Goal: Information Seeking & Learning: Learn about a topic

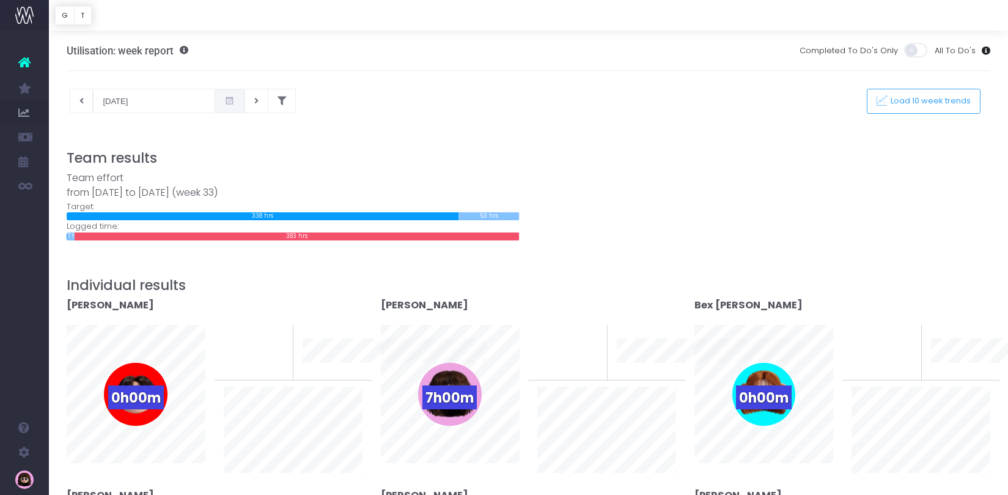
click at [219, 109] on span at bounding box center [230, 101] width 30 height 24
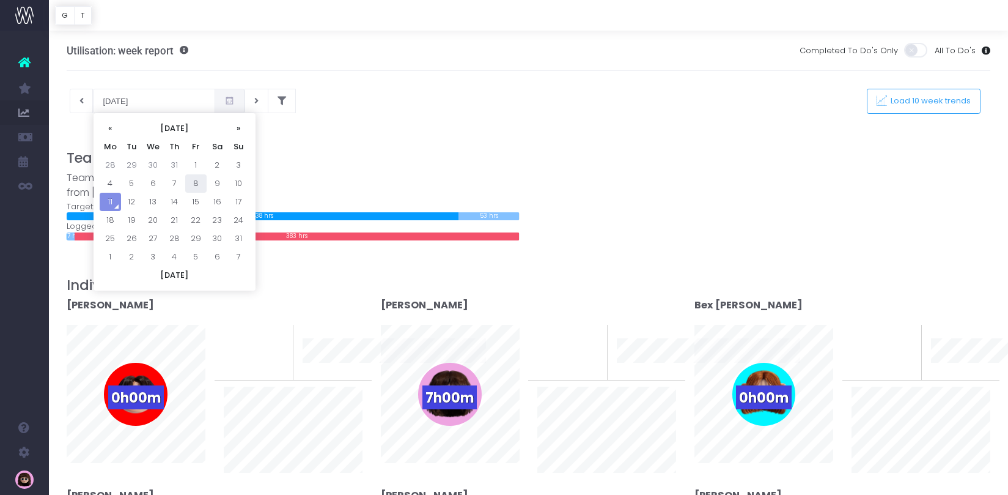
click at [201, 186] on td "8" at bounding box center [195, 183] width 21 height 18
type input "08-08-2025"
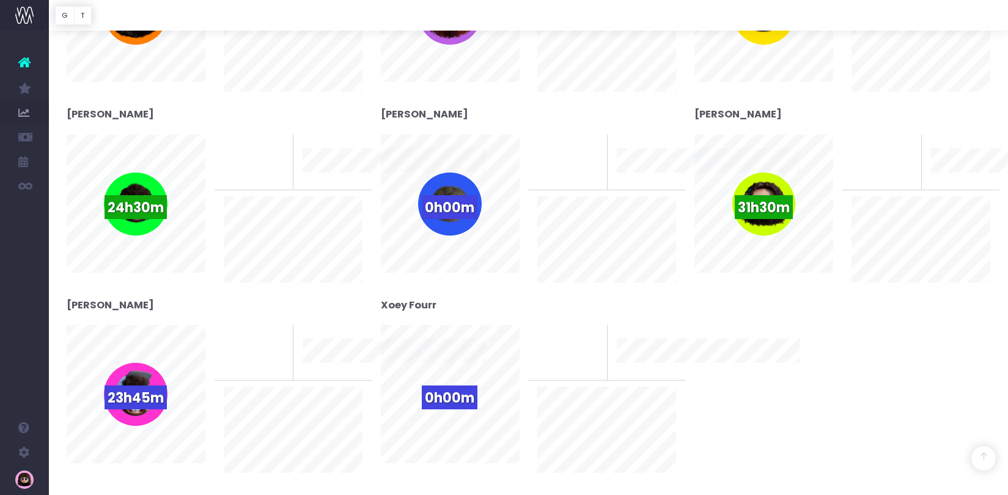
scroll to position [574, 0]
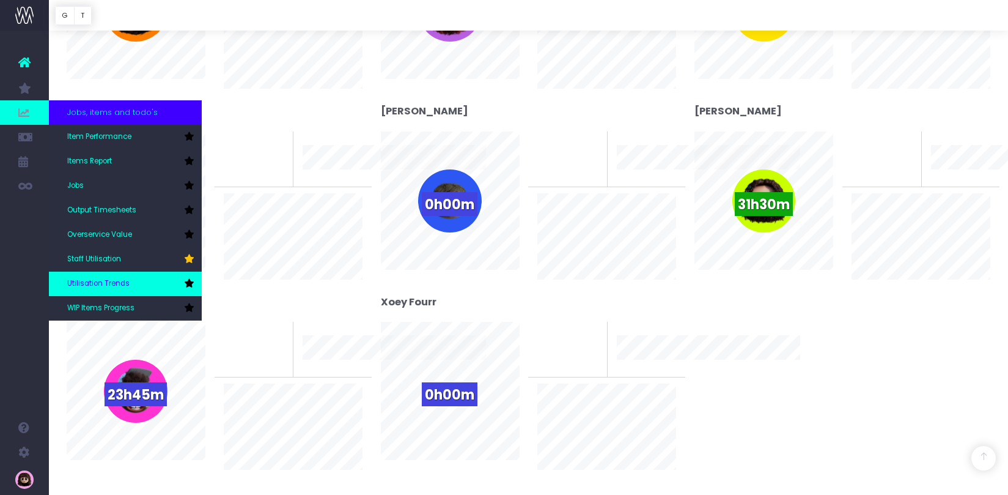
click at [129, 286] on link "Utilisation Trends" at bounding box center [125, 283] width 153 height 24
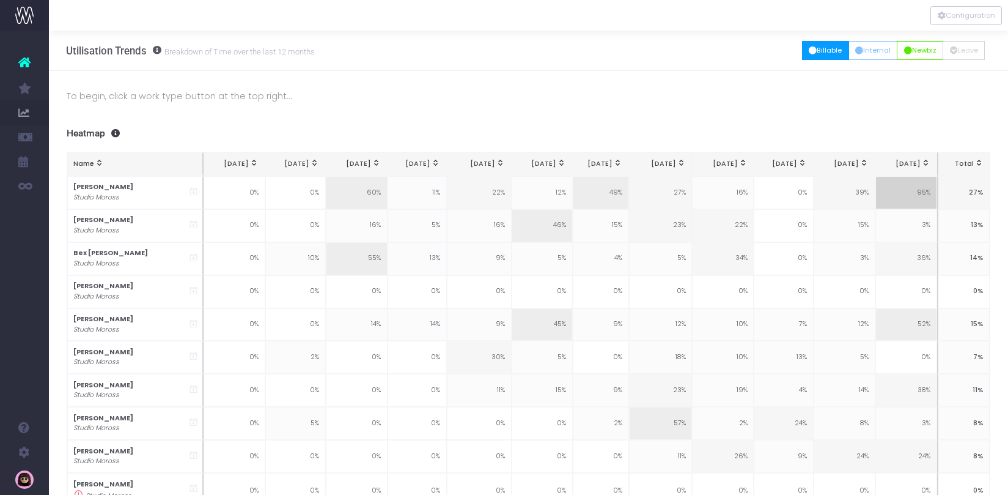
click at [828, 49] on button "Billable" at bounding box center [825, 50] width 47 height 19
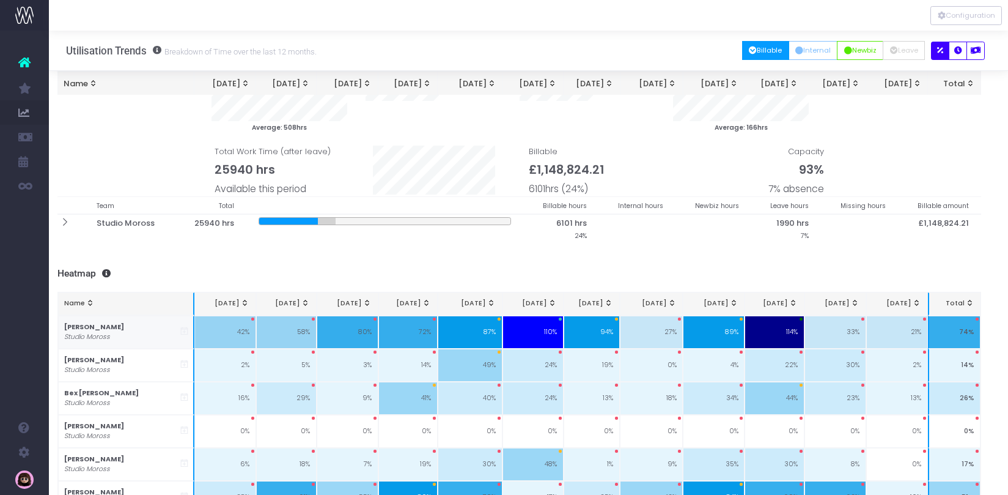
scroll to position [2, 9]
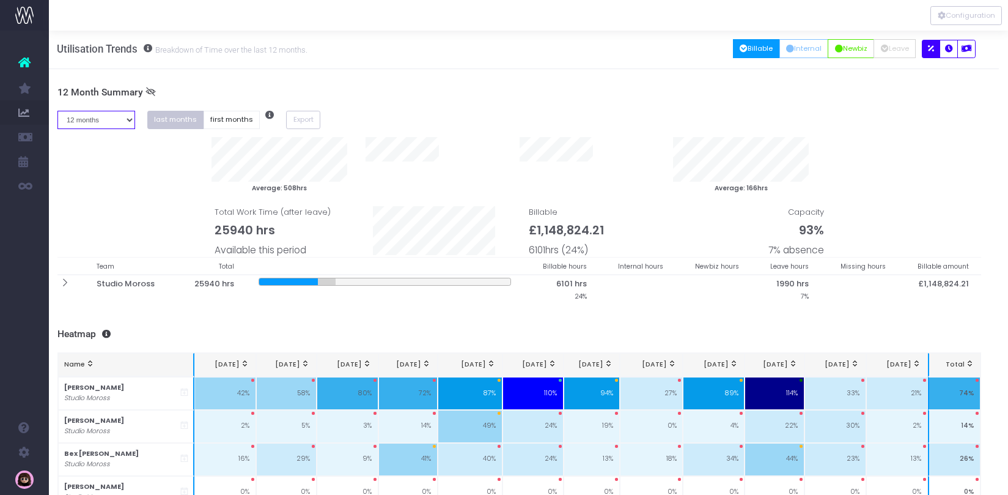
click at [119, 120] on select "1 month 2 months 3 months 4 months 5 months 6 months 7 months 8 months 9 months…" at bounding box center [96, 120] width 78 height 19
click at [229, 122] on button "first months" at bounding box center [232, 120] width 57 height 19
click at [221, 124] on button "first months" at bounding box center [232, 120] width 57 height 19
click at [111, 118] on select "1 month 2 months 3 months 4 months 5 months 6 months 7 months 8 months 9 months…" at bounding box center [96, 120] width 78 height 19
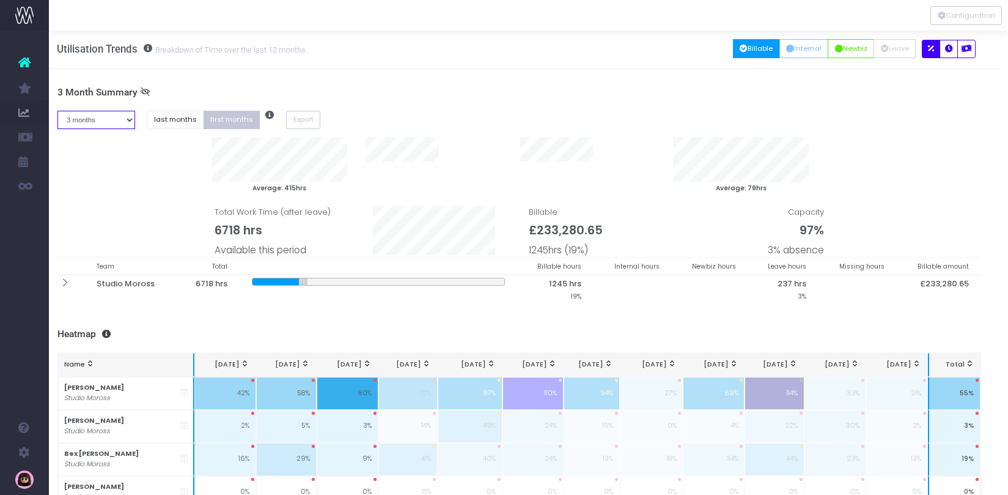
click at [108, 120] on select "1 month 2 months 3 months 4 months 5 months 6 months 7 months 8 months 9 months…" at bounding box center [96, 120] width 78 height 19
click at [179, 119] on button "last months" at bounding box center [175, 120] width 57 height 19
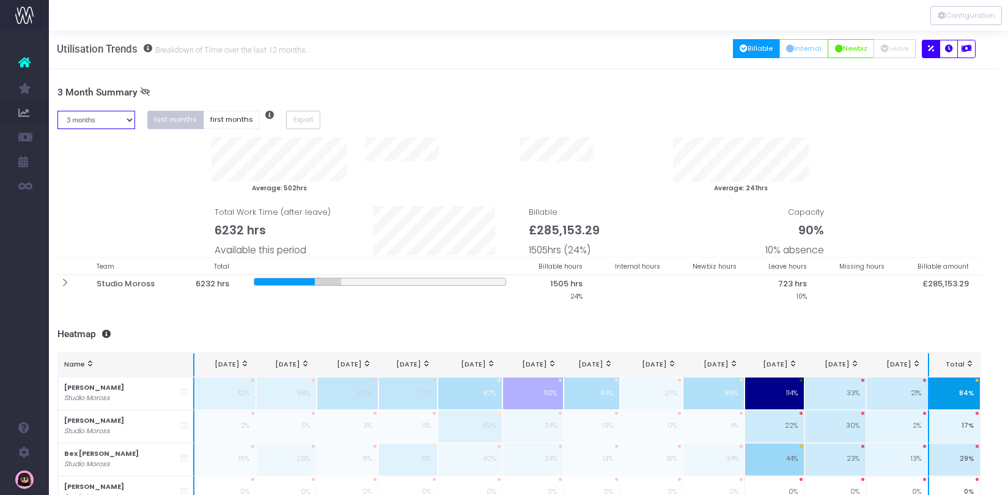
click at [89, 119] on select "1 month 2 months 3 months 4 months 5 months 6 months 7 months 8 months 9 months…" at bounding box center [96, 120] width 78 height 19
select select "six"
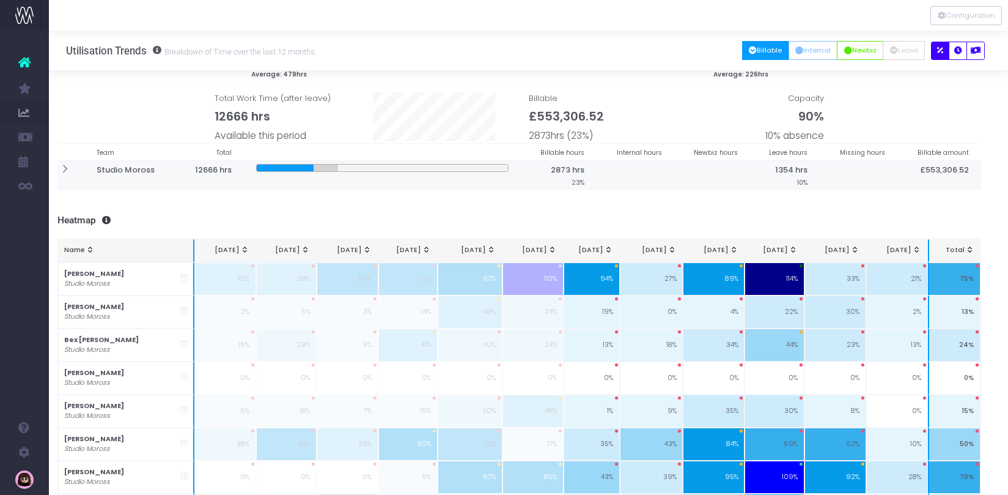
scroll to position [0, 9]
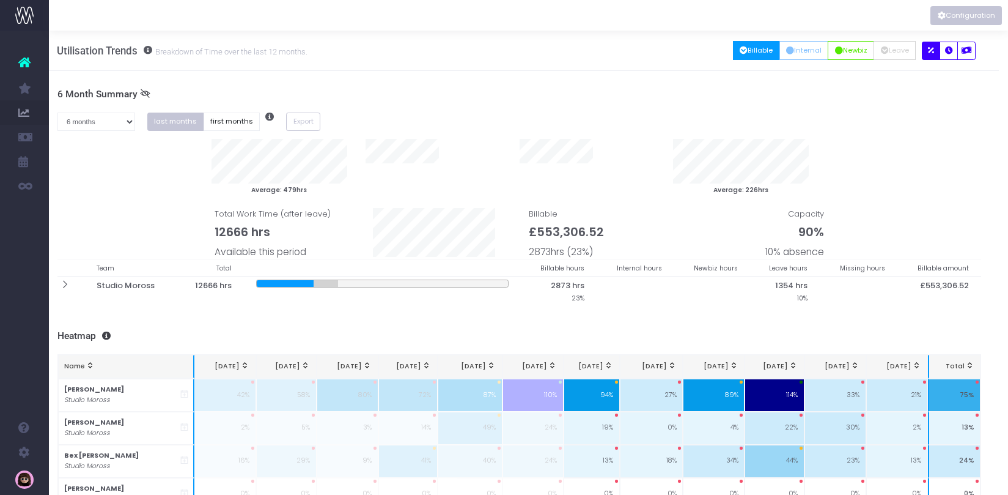
click at [949, 20] on button "Configuration" at bounding box center [967, 15] width 72 height 19
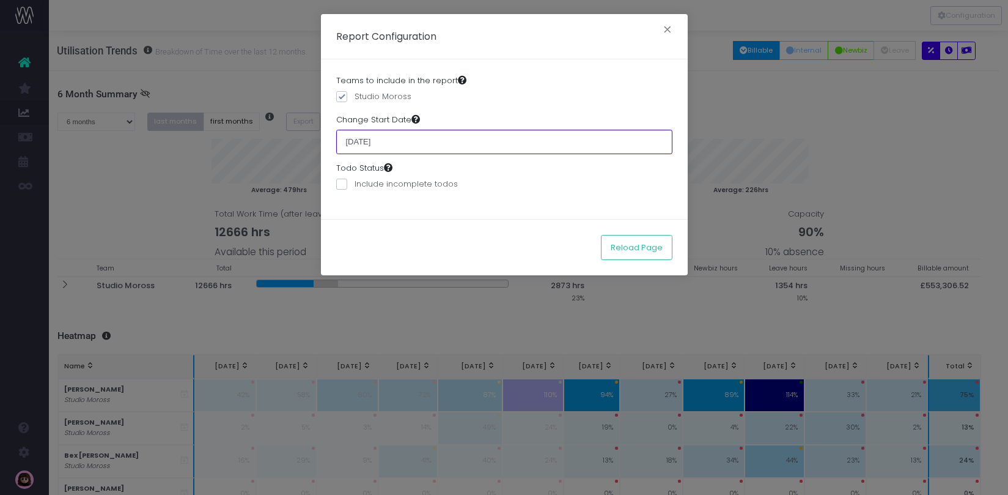
click at [412, 140] on input "01 January 2024" at bounding box center [504, 142] width 336 height 24
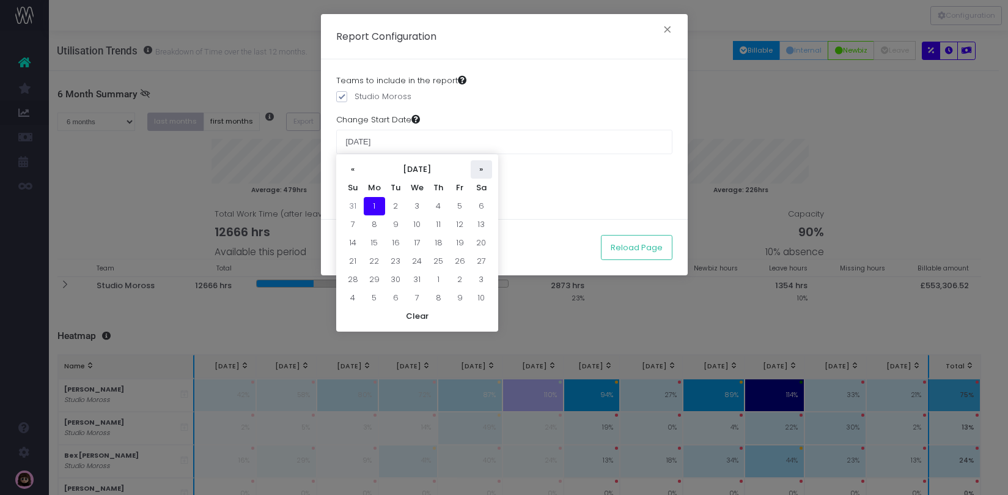
click at [481, 169] on th "»" at bounding box center [481, 169] width 21 height 18
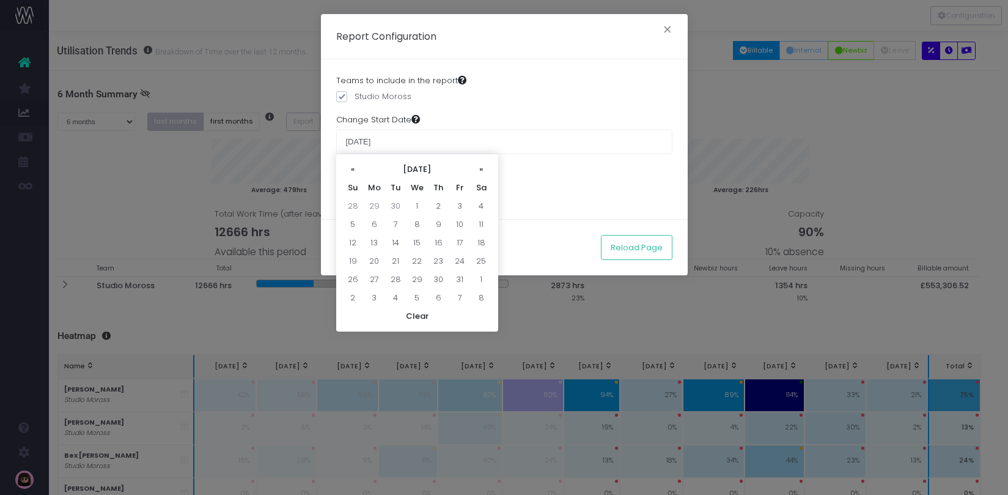
click at [481, 169] on th "»" at bounding box center [481, 169] width 21 height 18
click at [553, 203] on div "Teams to include in the report Studio Moross Change Start Date 01 January 2024 …" at bounding box center [504, 139] width 367 height 160
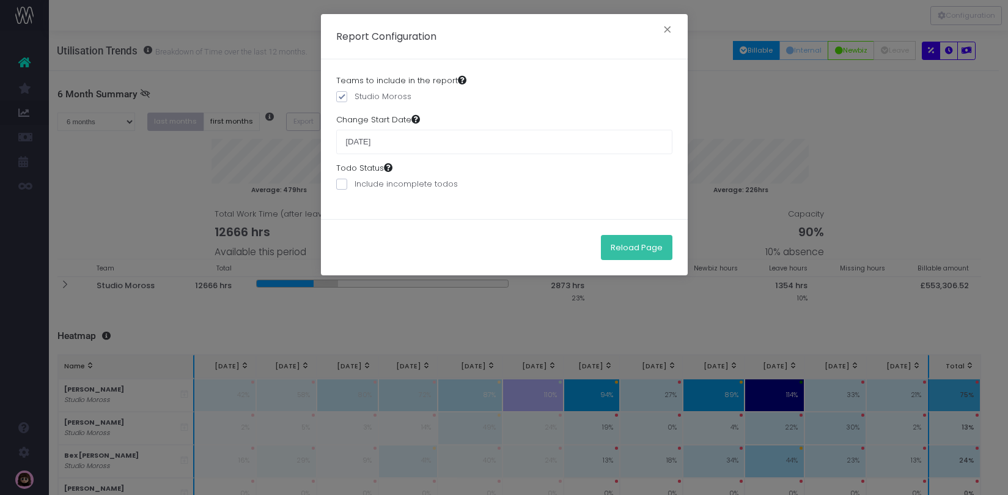
click at [602, 243] on button "Reload Page" at bounding box center [637, 247] width 72 height 24
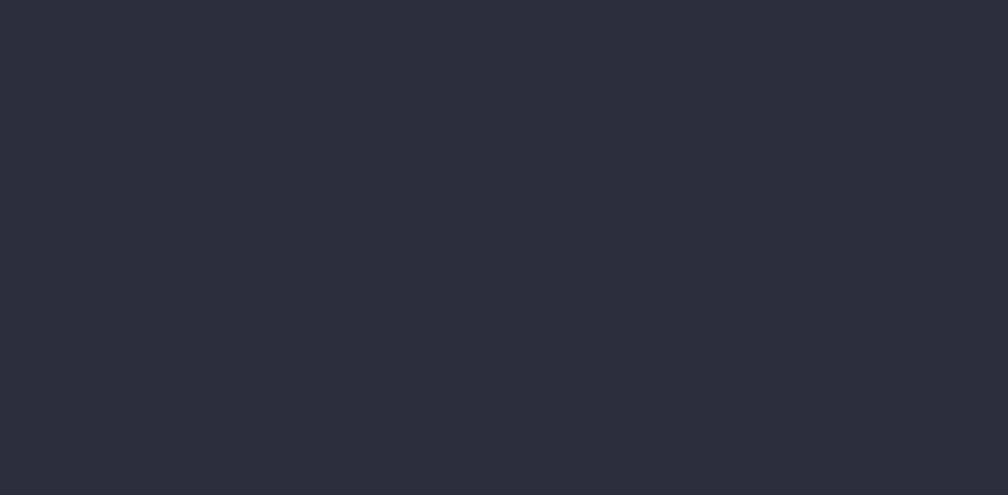
scroll to position [0, 9]
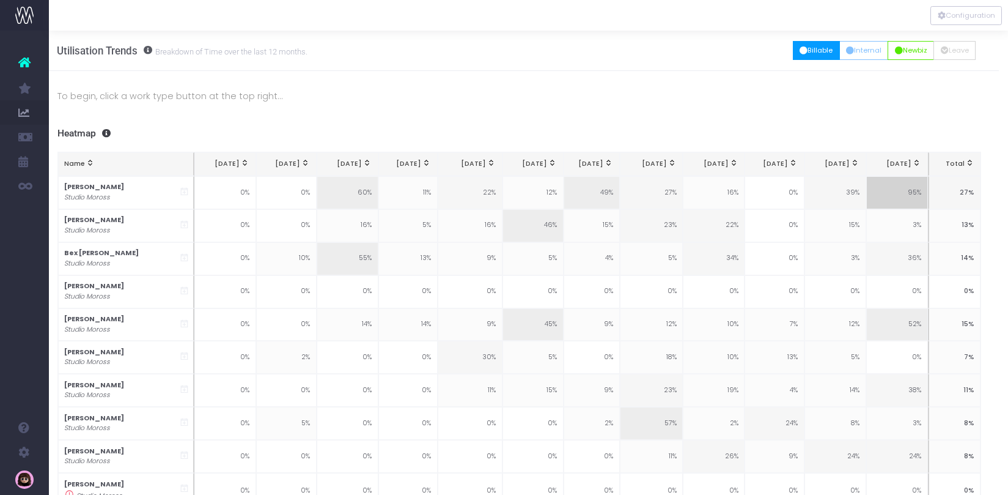
click at [811, 57] on button "Billable" at bounding box center [816, 50] width 47 height 19
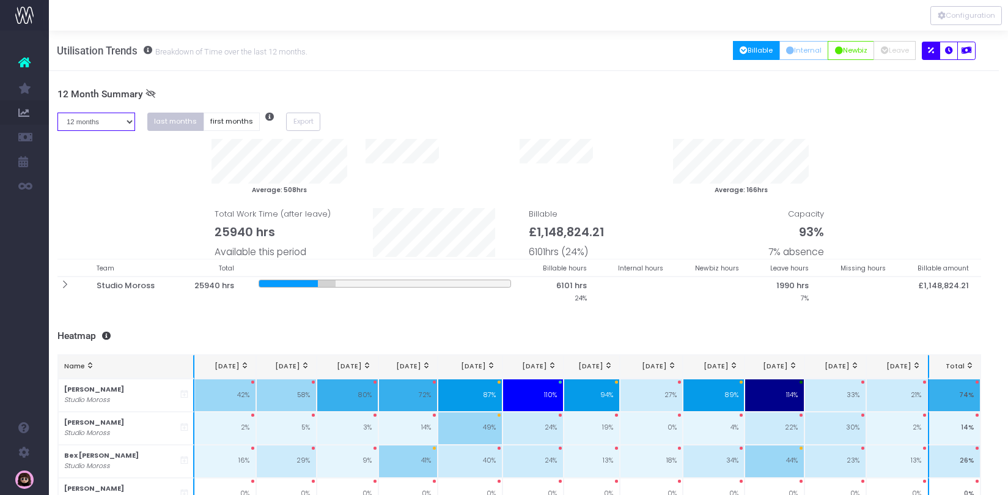
click at [124, 120] on select "1 month 2 months 3 months 4 months 5 months 6 months 7 months 8 months 9 months…" at bounding box center [96, 122] width 78 height 19
select select "six"
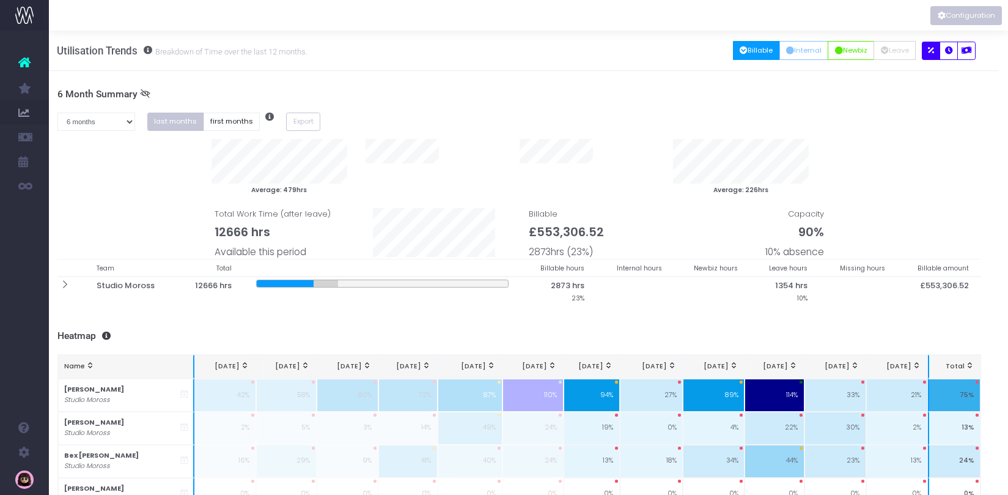
click at [951, 18] on button "Configuration" at bounding box center [967, 15] width 72 height 19
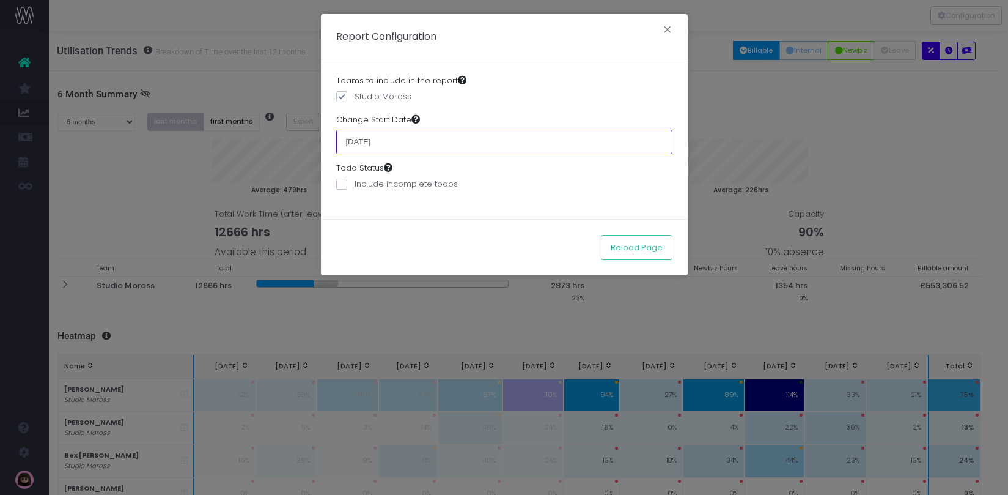
click at [422, 139] on input "01 January 2024" at bounding box center [504, 142] width 336 height 24
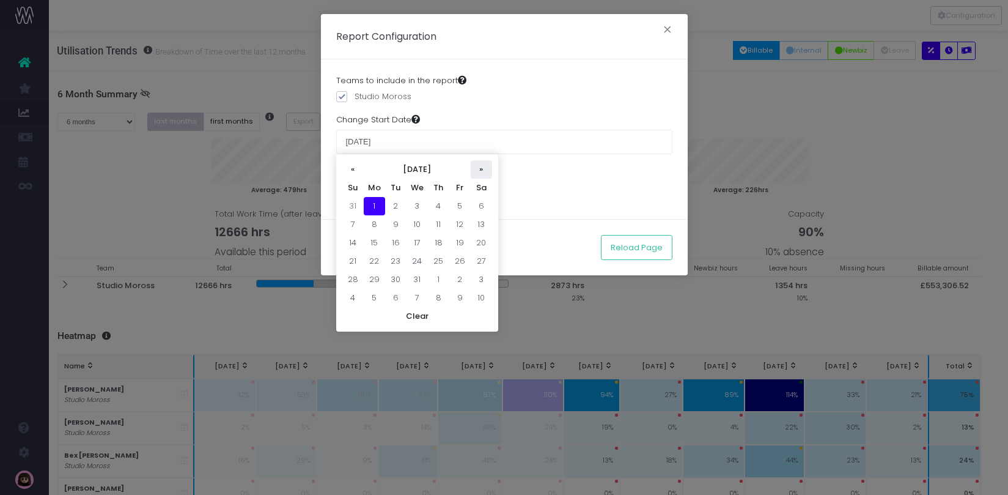
click at [484, 168] on th "»" at bounding box center [481, 169] width 21 height 18
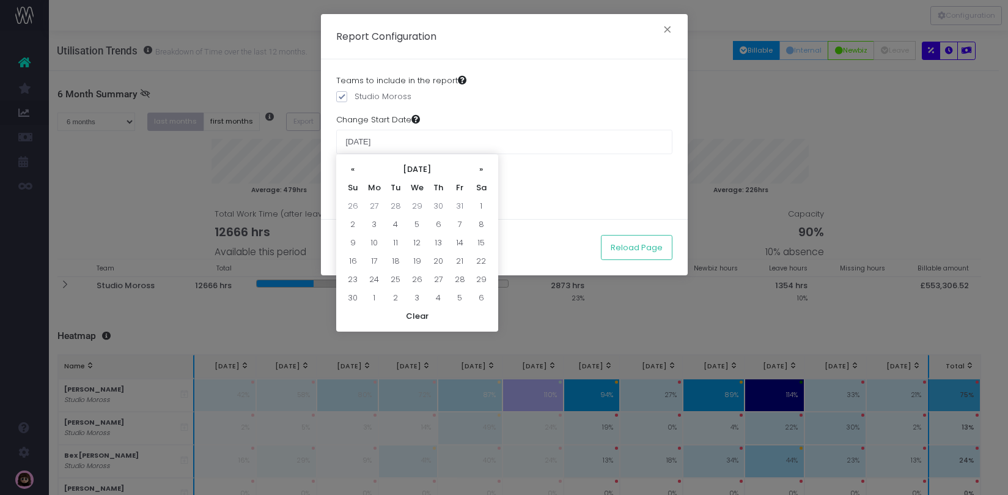
click at [484, 168] on th "»" at bounding box center [481, 169] width 21 height 18
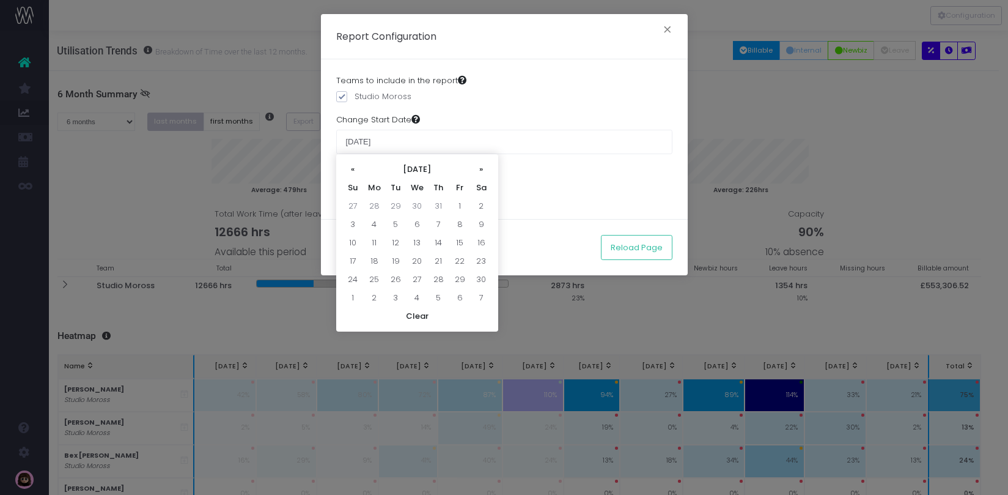
click at [484, 168] on th "»" at bounding box center [481, 169] width 21 height 18
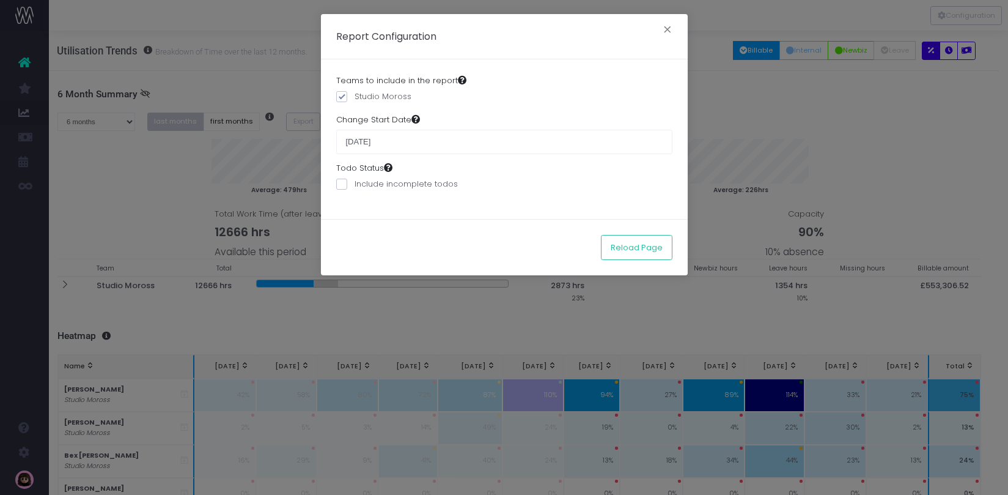
click at [549, 200] on div "Teams to include in the report Studio Moross Change Start Date 01 January 2024 …" at bounding box center [504, 139] width 367 height 160
click at [646, 245] on button "Reload Page" at bounding box center [637, 247] width 72 height 24
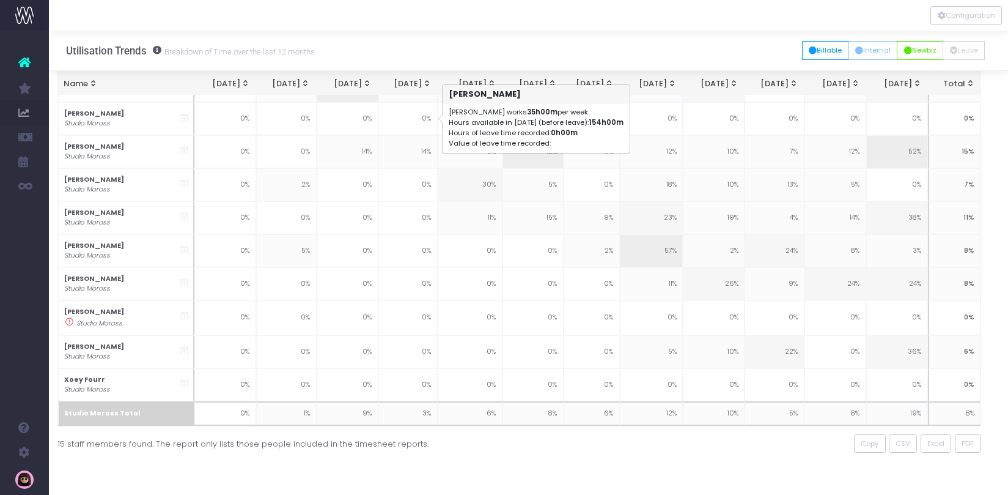
scroll to position [0, 9]
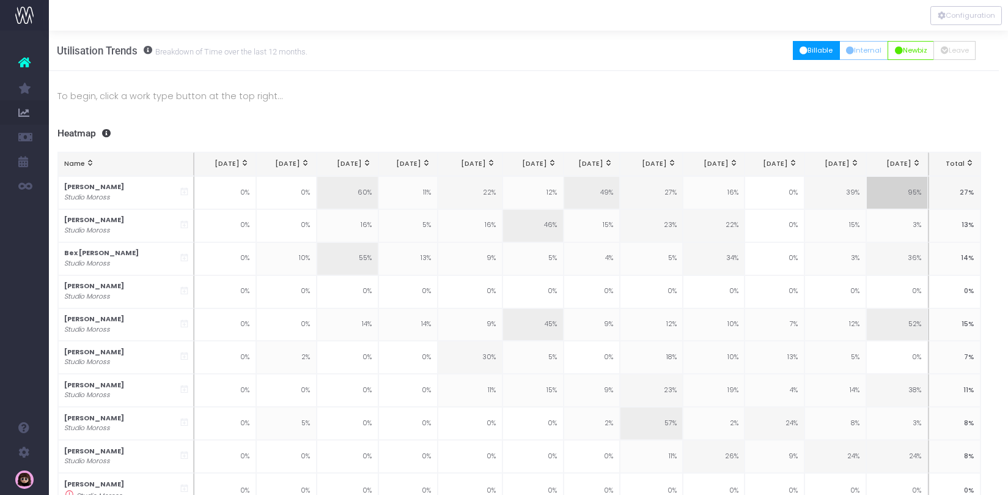
click at [806, 48] on button "Billable" at bounding box center [816, 50] width 47 height 19
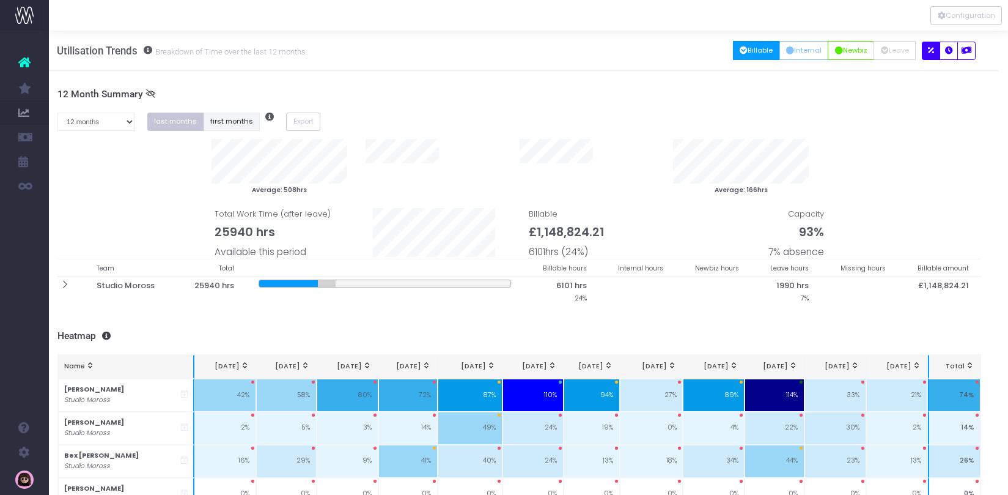
click at [239, 122] on button "first months" at bounding box center [232, 122] width 57 height 19
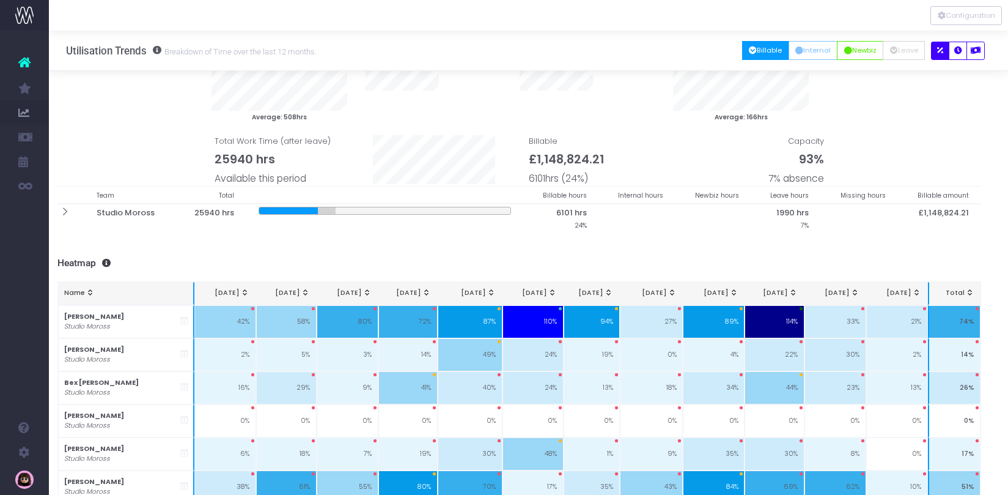
scroll to position [335, 9]
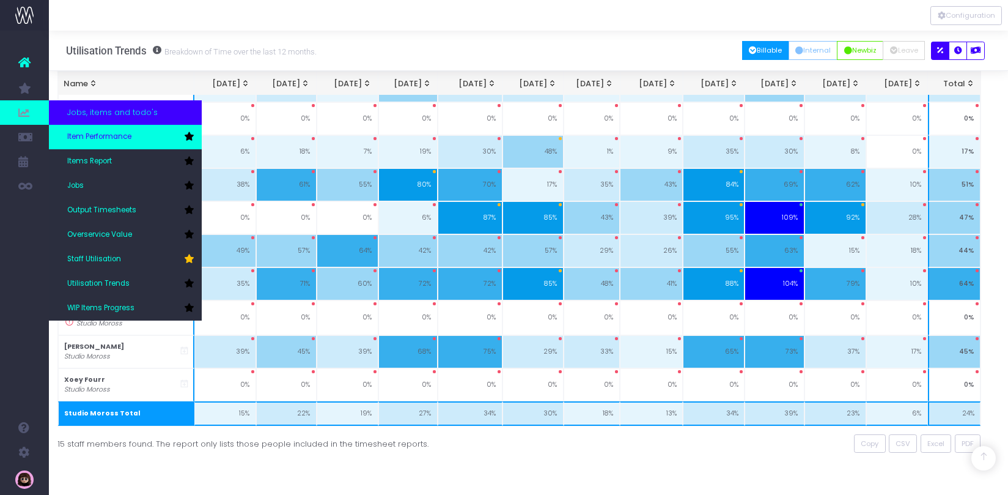
click at [122, 140] on span "Item Performance" at bounding box center [99, 136] width 64 height 11
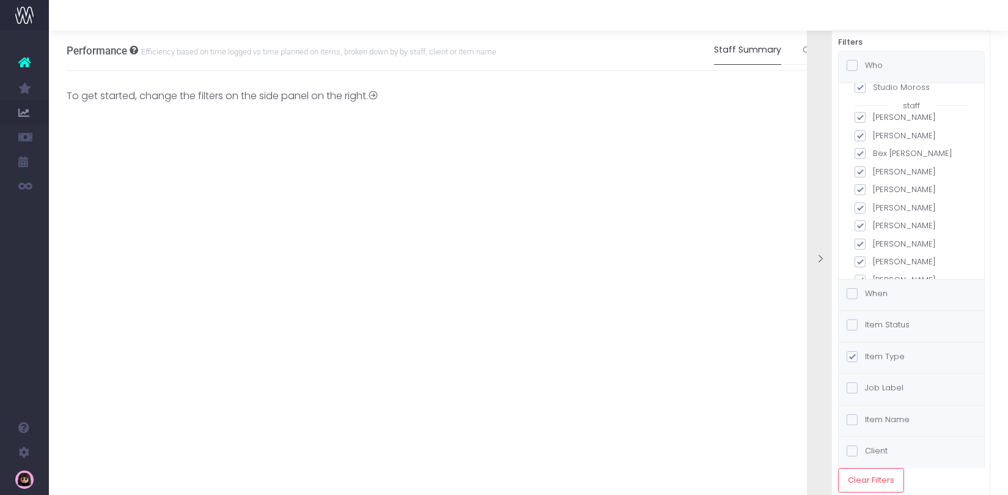
scroll to position [83, 0]
click at [854, 321] on span at bounding box center [852, 324] width 11 height 11
click at [865, 321] on input "Item Status" at bounding box center [869, 323] width 8 height 8
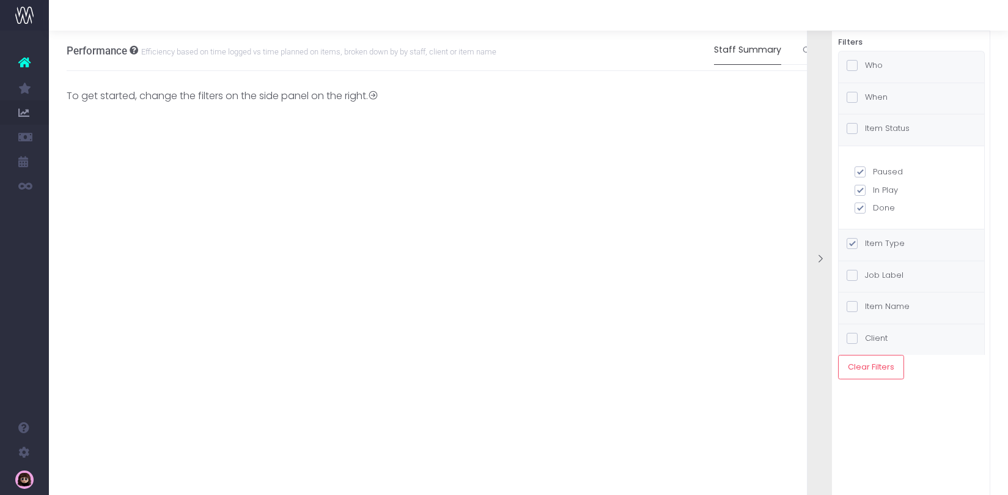
click at [852, 128] on span at bounding box center [852, 128] width 11 height 11
click at [865, 128] on input "Item Status" at bounding box center [869, 126] width 8 height 8
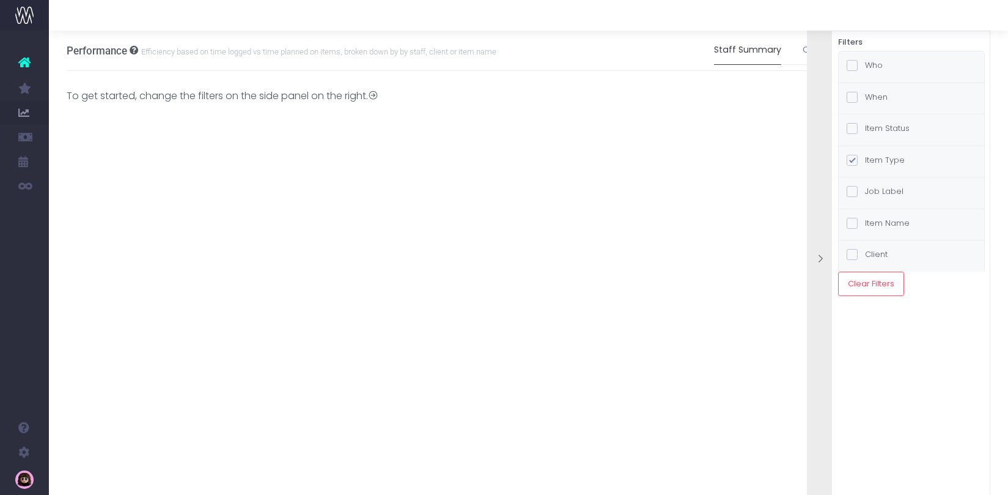
click at [852, 128] on span at bounding box center [852, 128] width 11 height 11
click at [865, 128] on input "Item Status" at bounding box center [869, 126] width 8 height 8
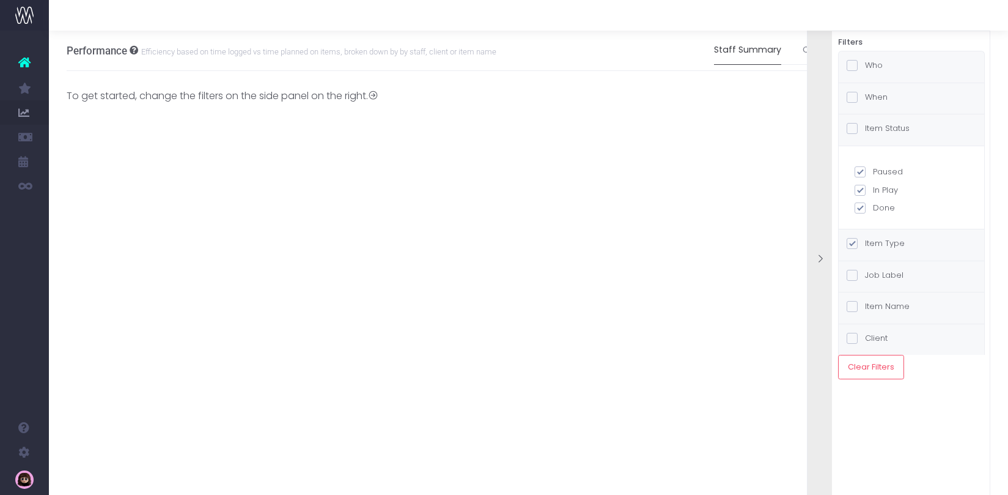
click at [852, 128] on span at bounding box center [852, 128] width 11 height 11
click at [865, 128] on input "Item Status" at bounding box center [869, 126] width 8 height 8
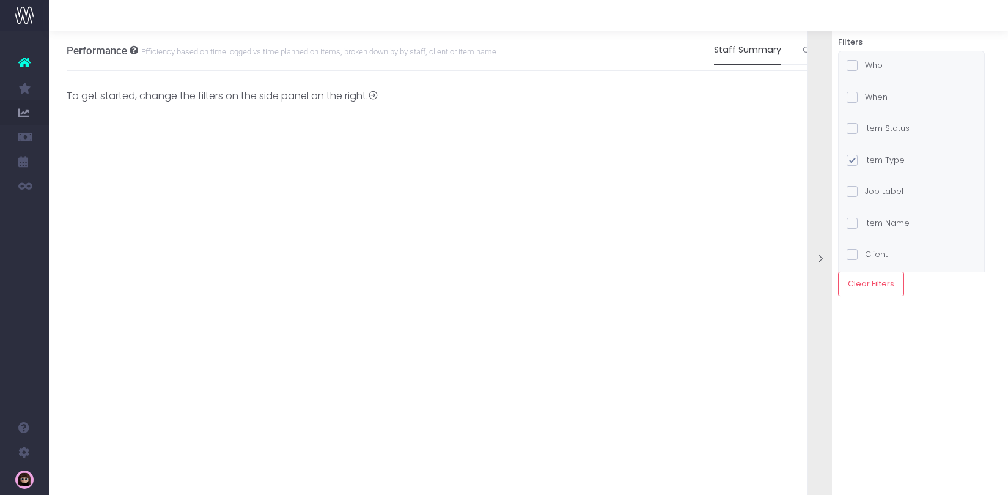
click at [855, 160] on span at bounding box center [852, 160] width 11 height 11
click at [865, 160] on input "Item Type" at bounding box center [869, 158] width 8 height 8
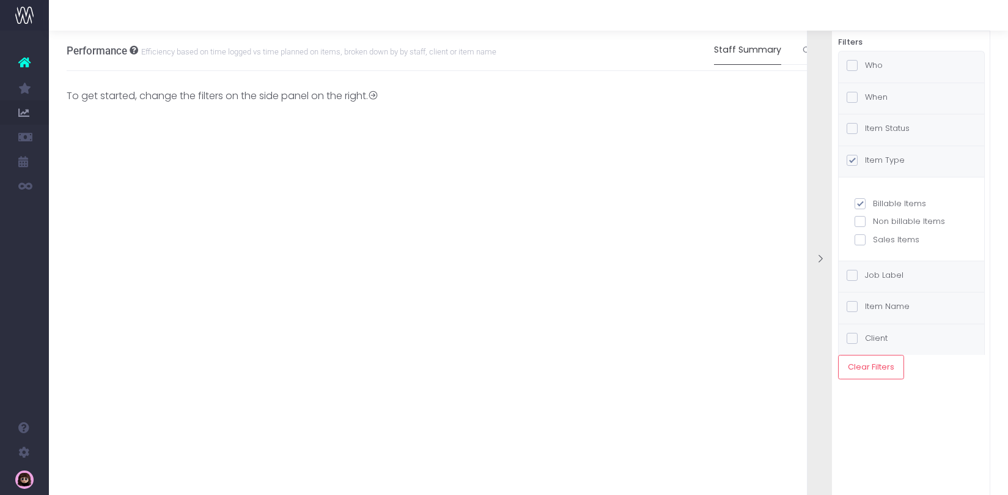
click at [859, 201] on span at bounding box center [860, 203] width 11 height 11
click at [873, 201] on input "Billable Items" at bounding box center [877, 201] width 8 height 8
checkbox input "false"
click at [918, 416] on div "Filters Who all teams Studio Moross staff [PERSON_NAME] [PERSON_NAME] [PERSON_N…" at bounding box center [898, 278] width 183 height 495
click at [854, 66] on span at bounding box center [852, 65] width 11 height 11
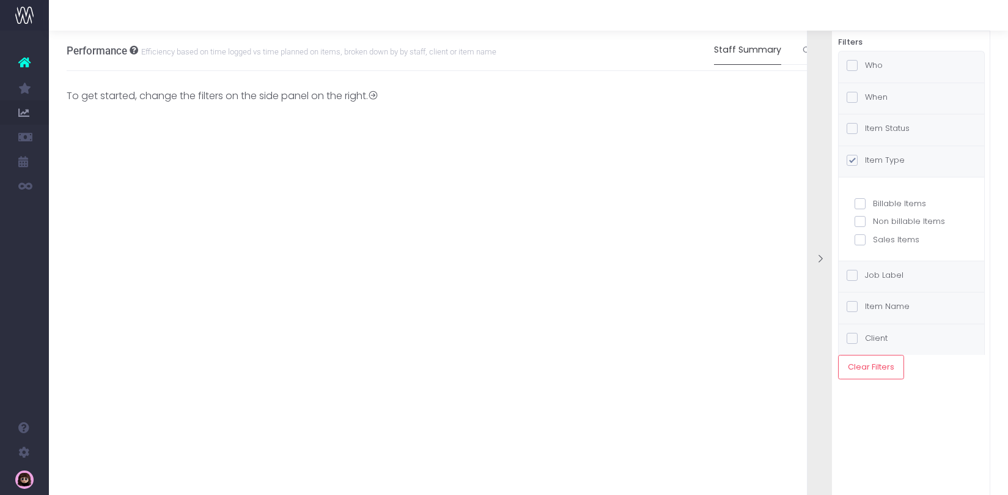
click at [865, 66] on input "Who" at bounding box center [869, 63] width 8 height 8
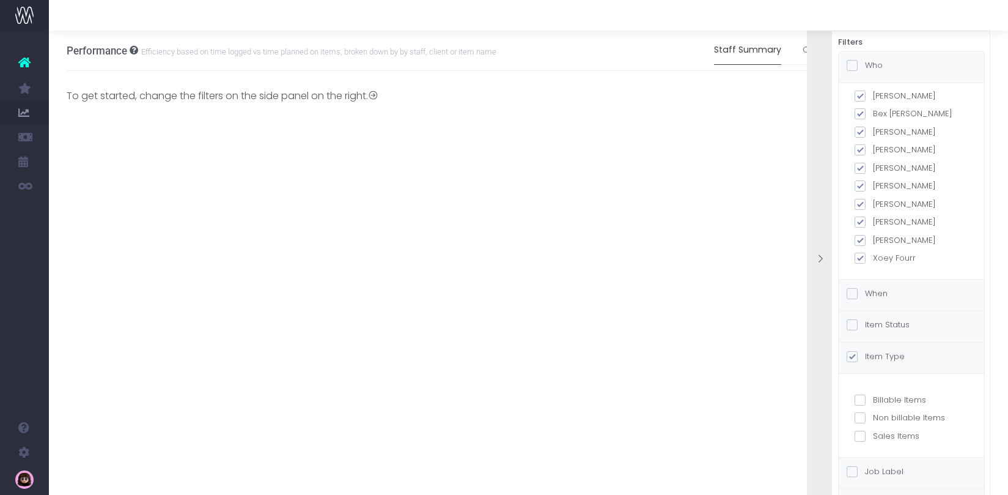
click at [852, 61] on span at bounding box center [852, 65] width 11 height 11
click at [865, 61] on input "Who" at bounding box center [869, 63] width 8 height 8
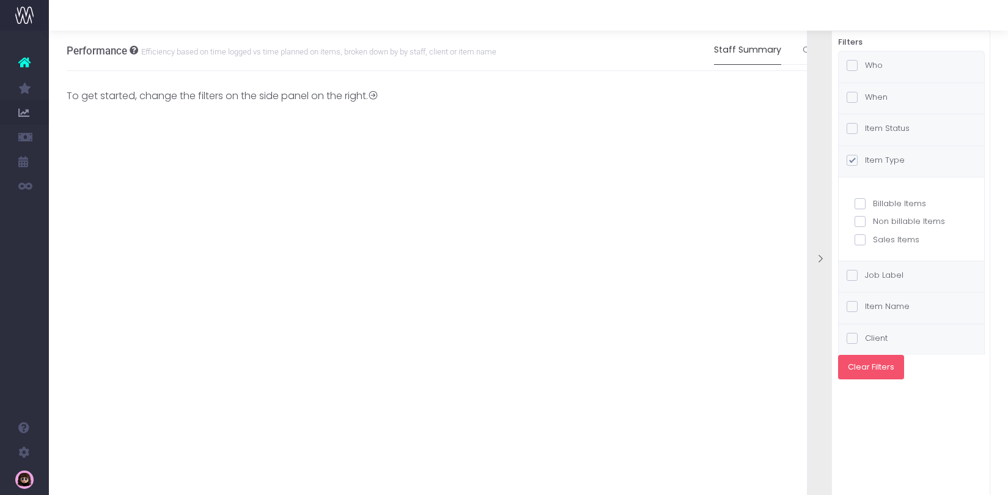
click at [876, 371] on button "Clear Filters" at bounding box center [871, 367] width 66 height 24
checkbox input "false"
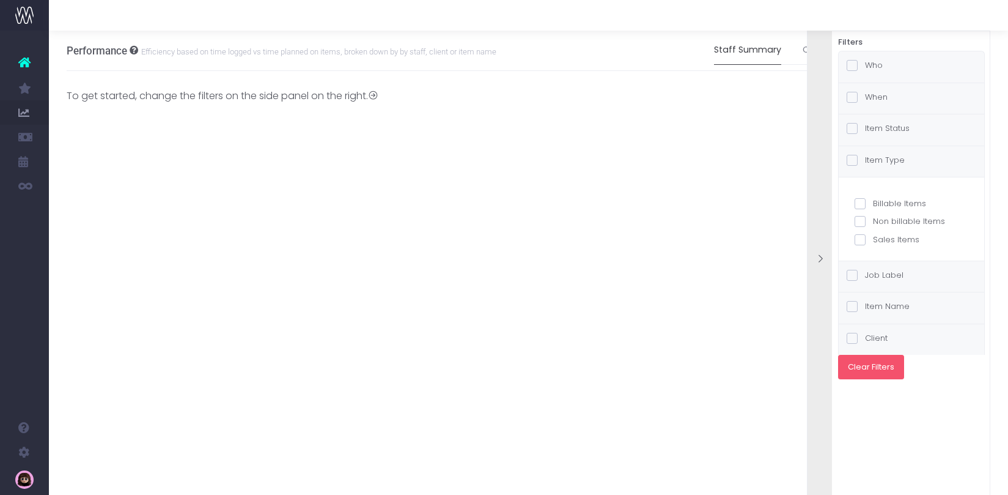
checkbox input "false"
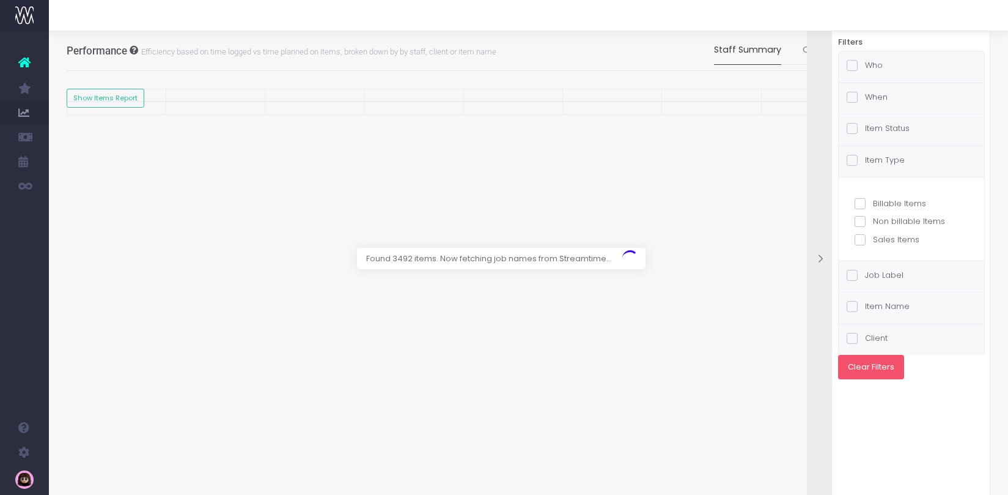
click at [819, 256] on icon at bounding box center [820, 259] width 10 height 10
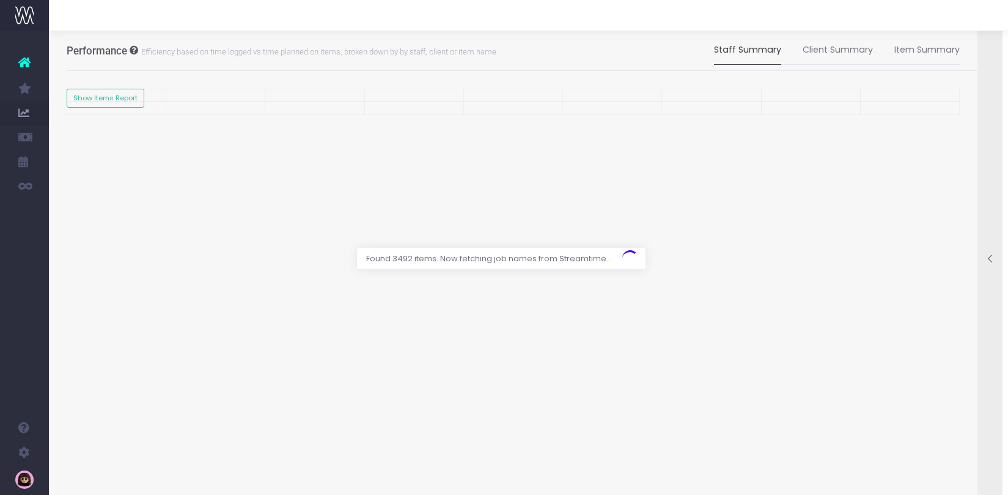
click at [990, 263] on icon at bounding box center [991, 259] width 10 height 10
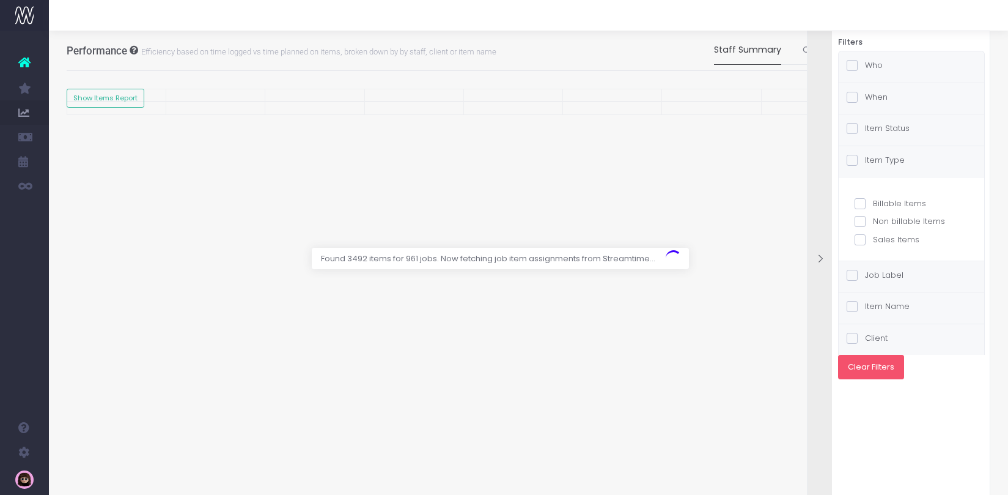
click at [854, 160] on span at bounding box center [852, 160] width 11 height 11
click at [865, 160] on input "Item Type" at bounding box center [869, 158] width 8 height 8
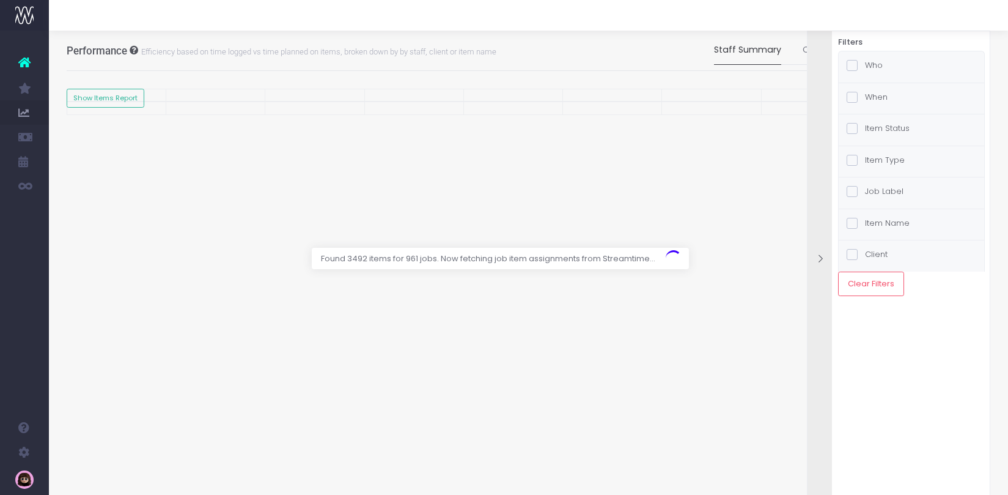
click at [854, 160] on span at bounding box center [852, 160] width 11 height 11
click at [865, 160] on input "Item Type" at bounding box center [869, 158] width 8 height 8
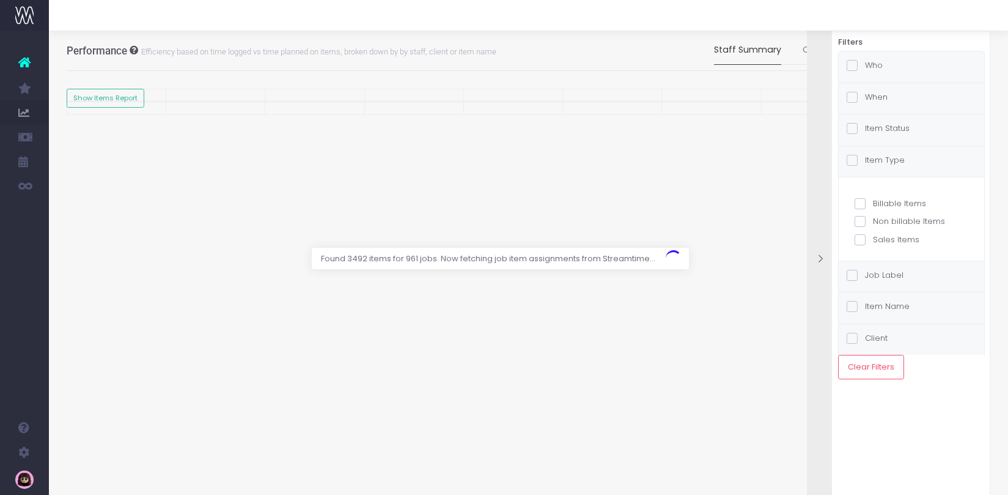
click at [854, 160] on span at bounding box center [852, 160] width 11 height 11
click at [865, 160] on input "Item Type" at bounding box center [869, 158] width 8 height 8
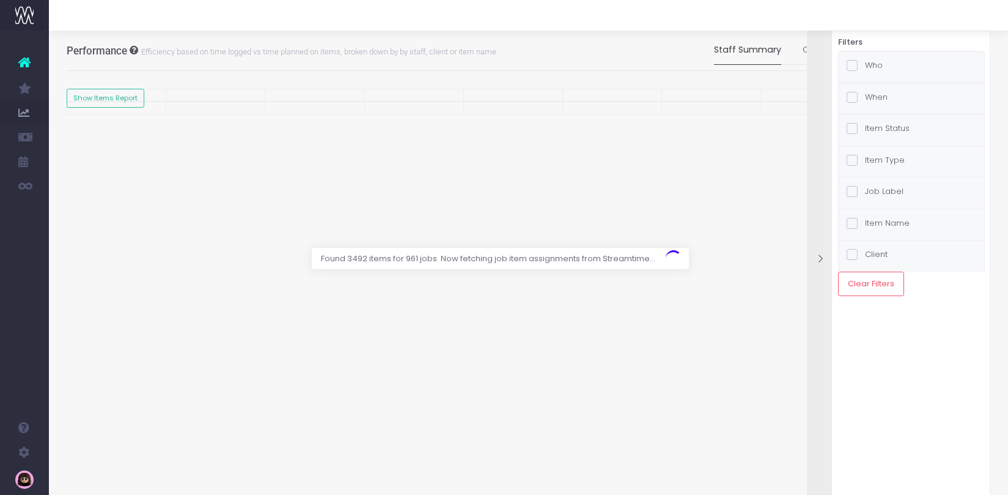
click at [873, 194] on label "Job Label" at bounding box center [875, 191] width 57 height 12
click at [873, 193] on input "Job Label" at bounding box center [869, 189] width 8 height 8
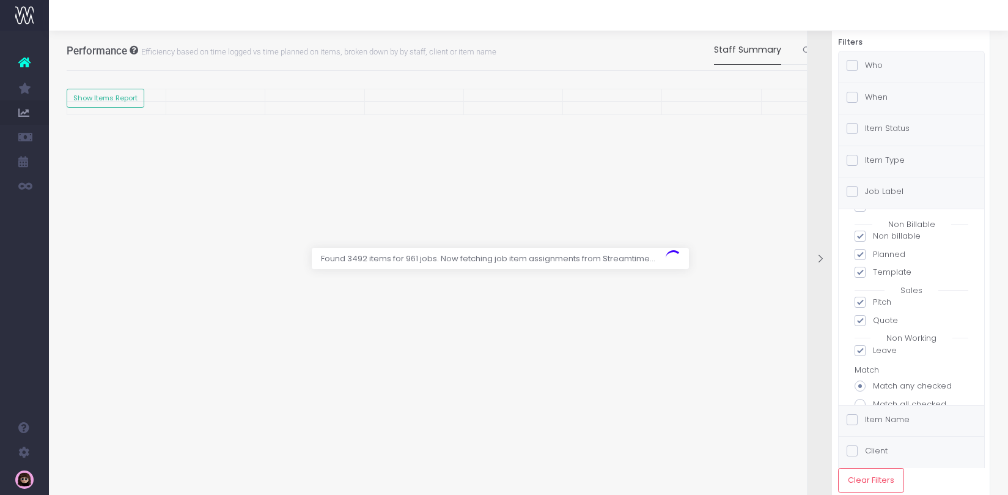
scroll to position [240, 0]
click at [819, 268] on div "Found 3492 items for 961 jobs. Now fetching job item assignments from Streamtim…" at bounding box center [696, 259] width 385 height 22
click at [820, 258] on div "Found 3492 items for 961 jobs. Now fetching job item assignments from Streamtim…" at bounding box center [696, 259] width 385 height 22
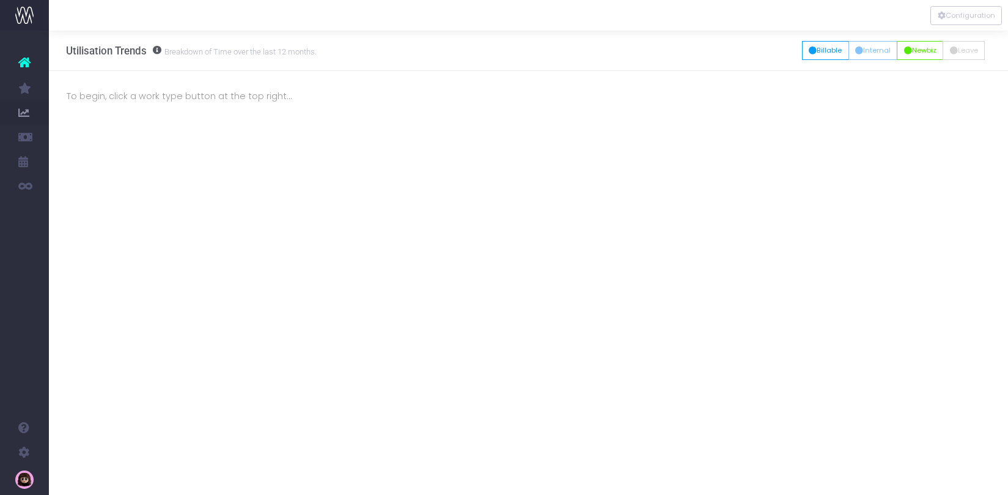
scroll to position [0, 9]
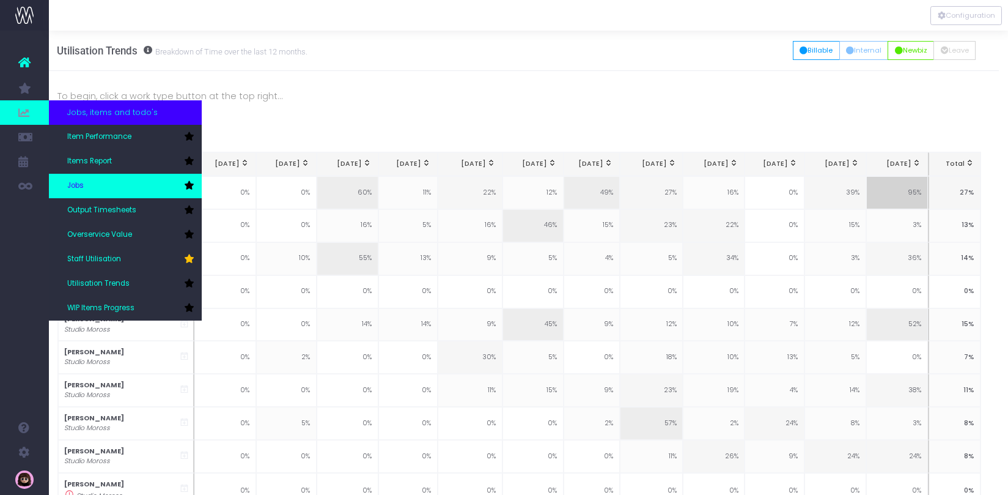
click at [98, 190] on link "Jobs" at bounding box center [125, 186] width 153 height 24
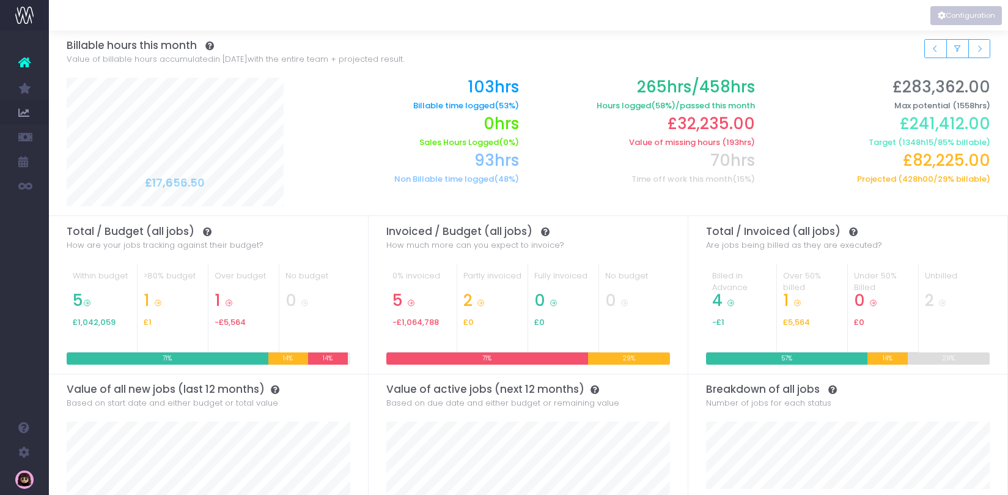
click at [965, 22] on button "Configuration" at bounding box center [967, 15] width 72 height 19
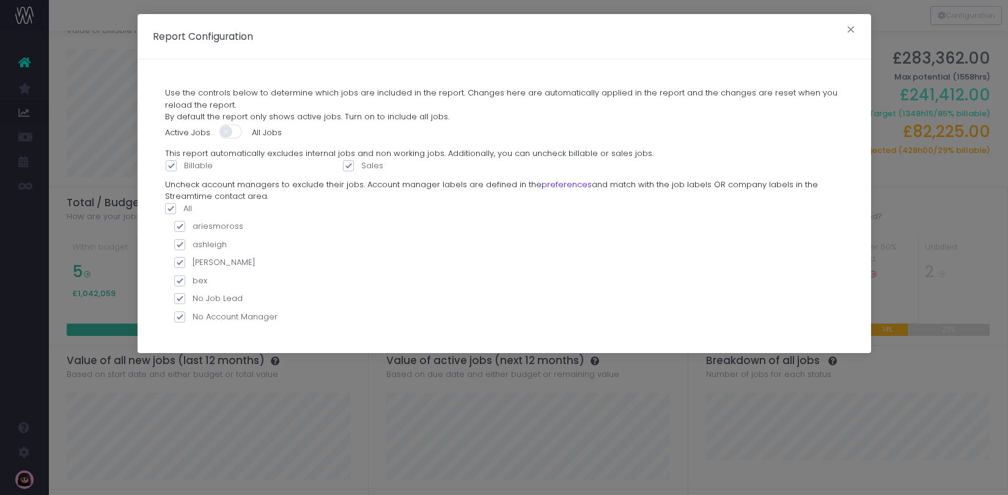
scroll to position [18, 0]
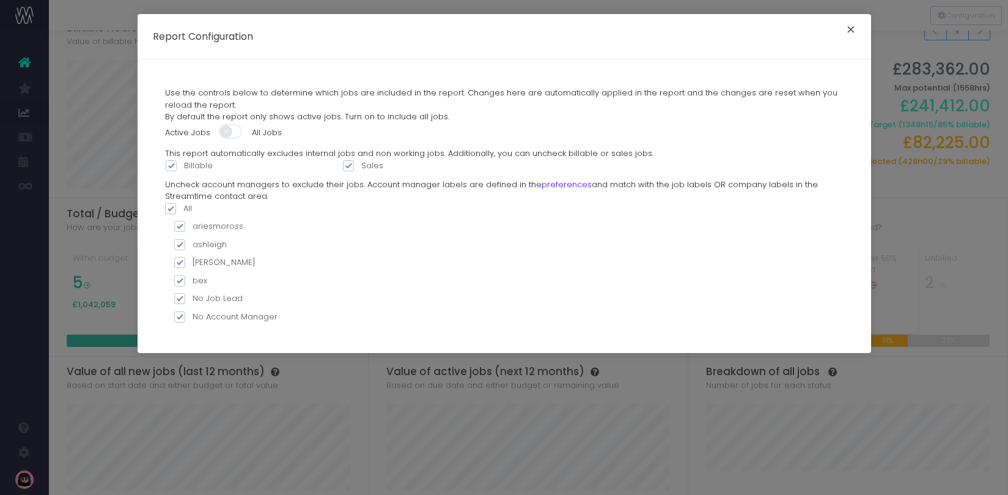
click at [847, 29] on button "×" at bounding box center [851, 31] width 26 height 20
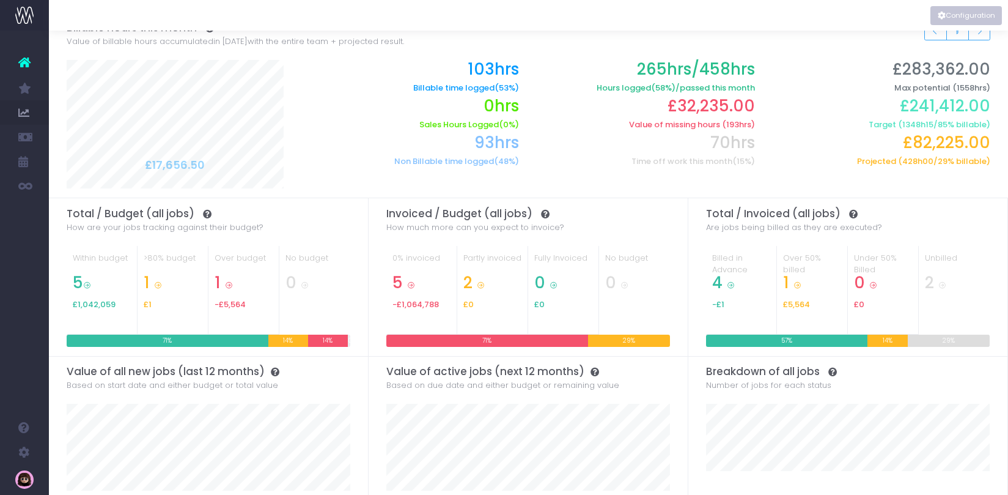
scroll to position [0, 0]
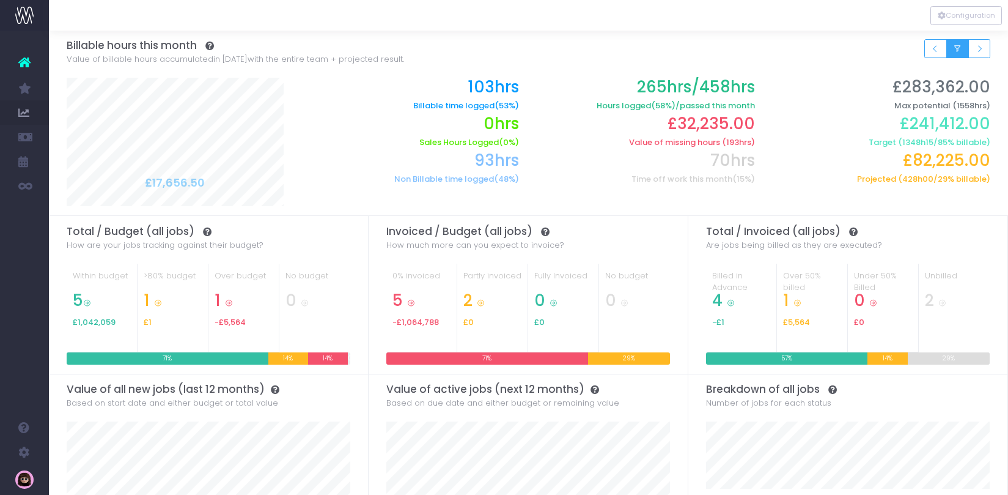
click at [957, 49] on icon "Small button group" at bounding box center [957, 49] width 9 height 0
click at [933, 49] on icon "Small button group" at bounding box center [935, 49] width 9 height 0
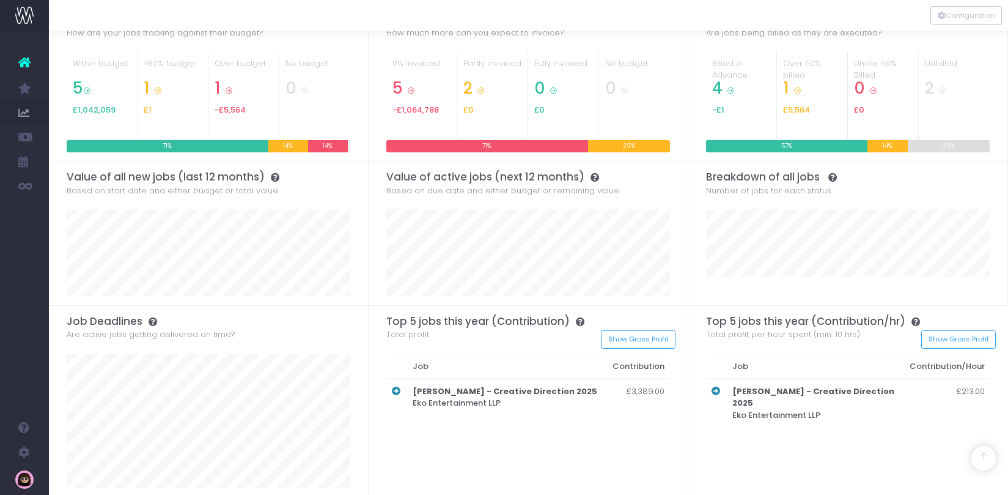
scroll to position [215, 0]
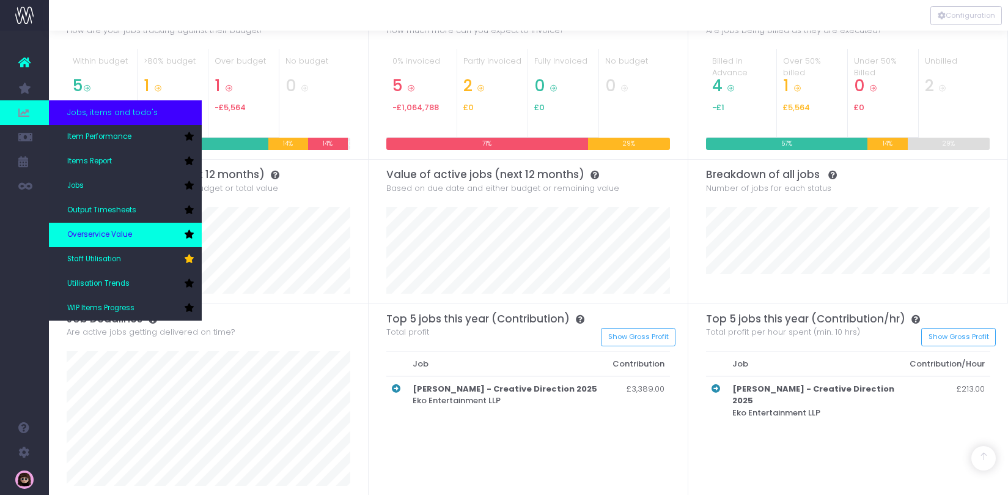
click at [124, 239] on span "Overservice Value" at bounding box center [99, 234] width 65 height 11
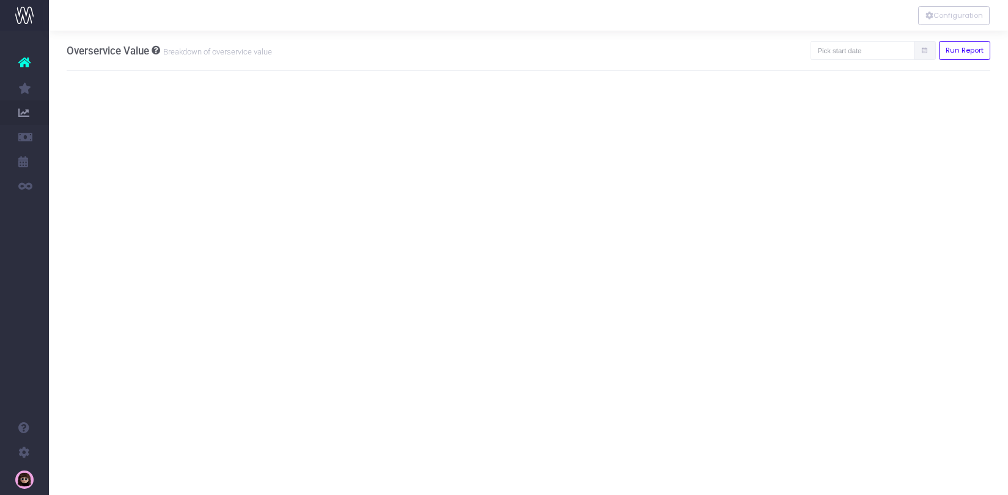
click at [923, 51] on icon at bounding box center [925, 51] width 8 height 0
click at [926, 51] on icon at bounding box center [925, 51] width 8 height 0
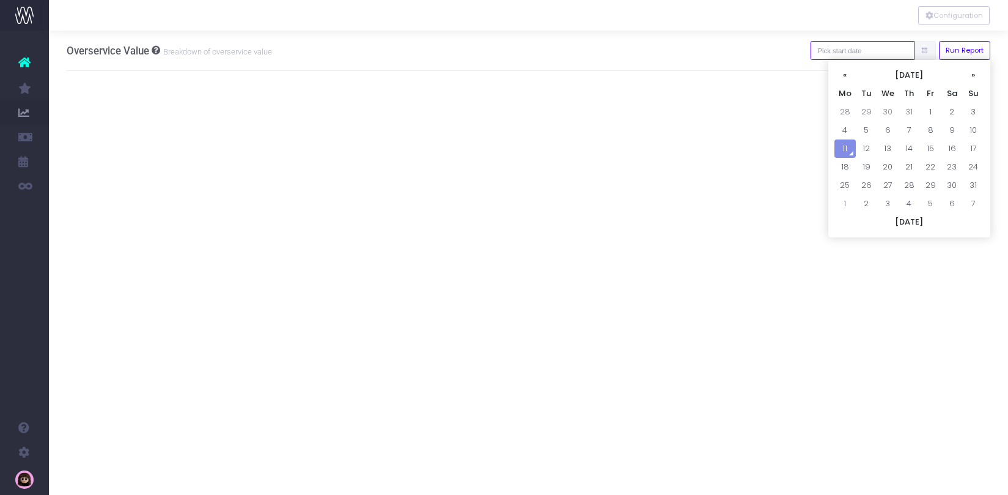
click at [899, 53] on input "text" at bounding box center [863, 50] width 104 height 19
click at [846, 78] on th "«" at bounding box center [845, 75] width 21 height 18
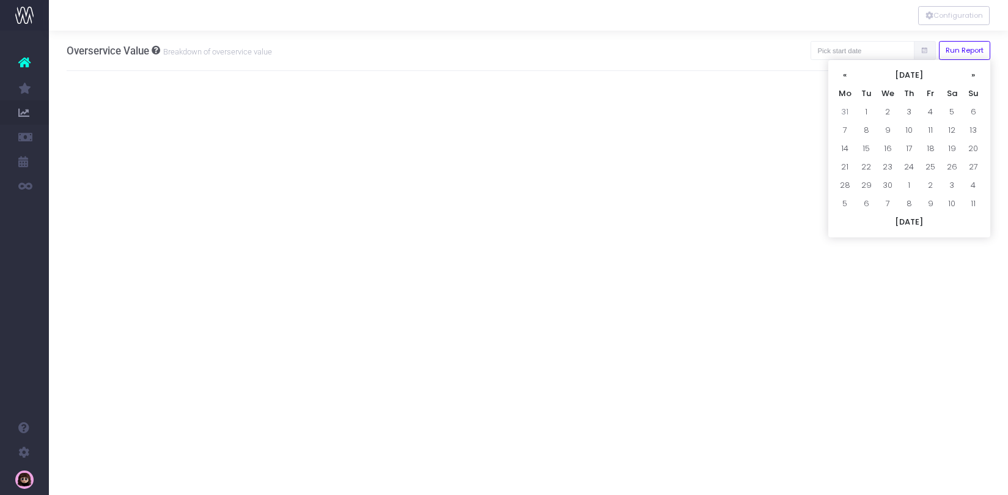
click at [846, 78] on th "«" at bounding box center [845, 75] width 21 height 18
click at [885, 113] on td "1" at bounding box center [887, 112] width 21 height 18
type input "[DATE]"
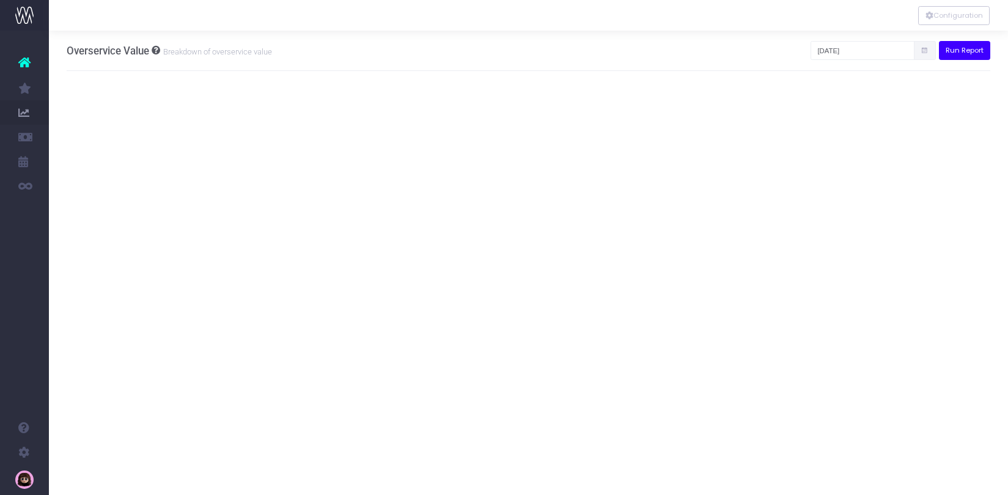
click at [958, 51] on button "Run Report" at bounding box center [965, 50] width 52 height 19
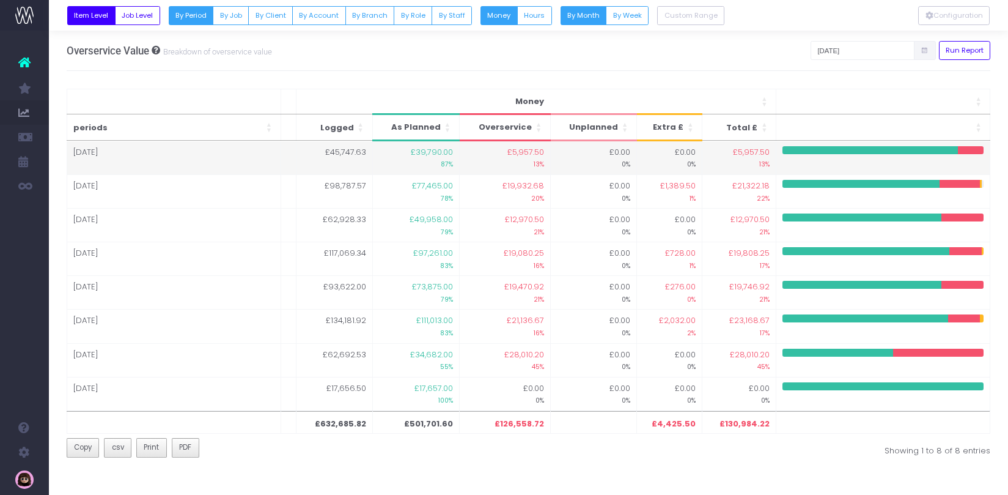
click at [205, 155] on td "Jan 25" at bounding box center [174, 158] width 214 height 34
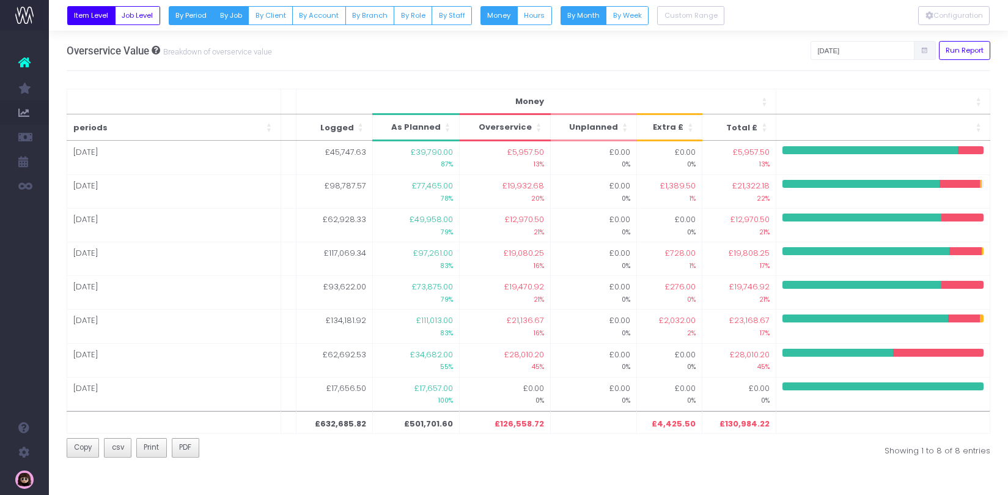
click at [237, 17] on button "By Job" at bounding box center [231, 15] width 36 height 19
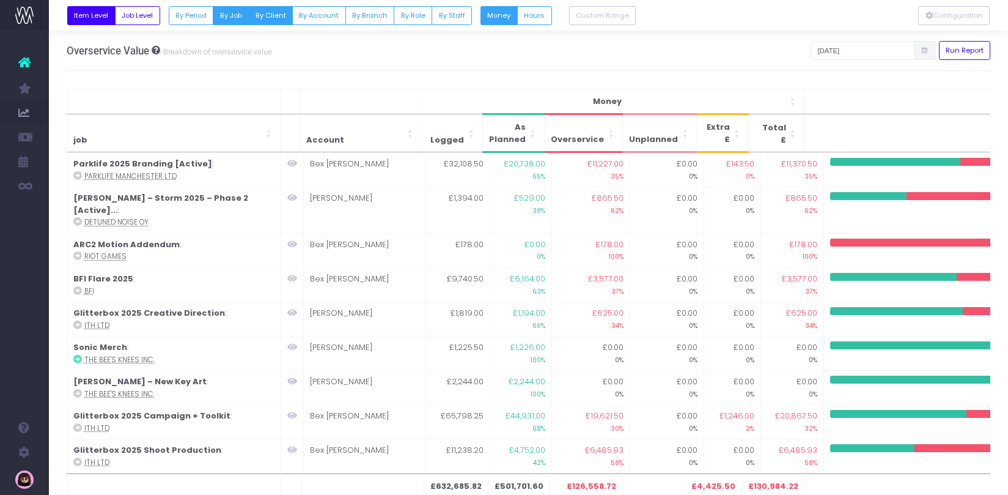
click at [261, 17] on button "By Client" at bounding box center [270, 15] width 45 height 19
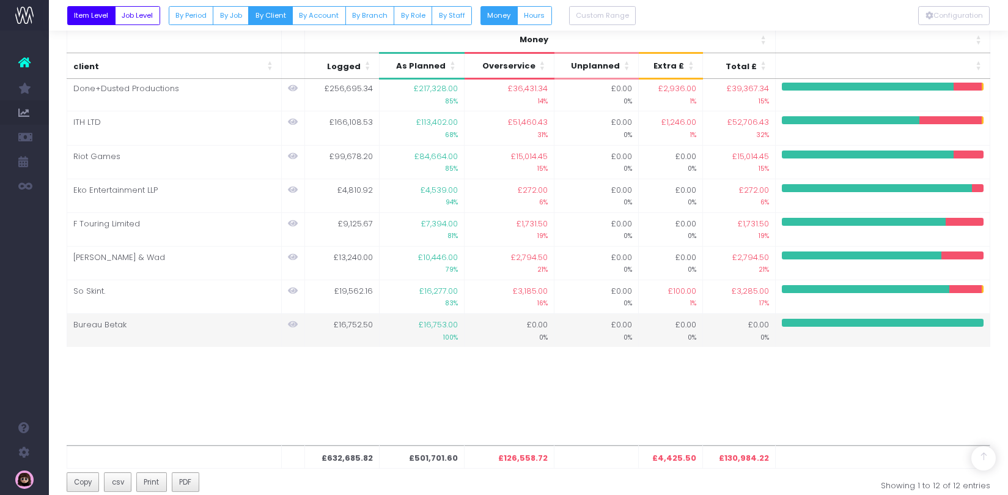
scroll to position [207, 0]
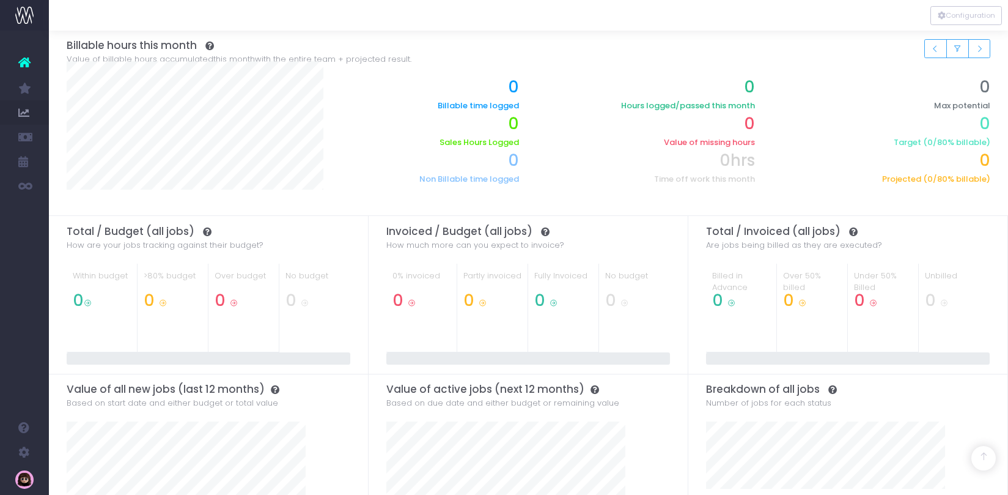
scroll to position [205, 0]
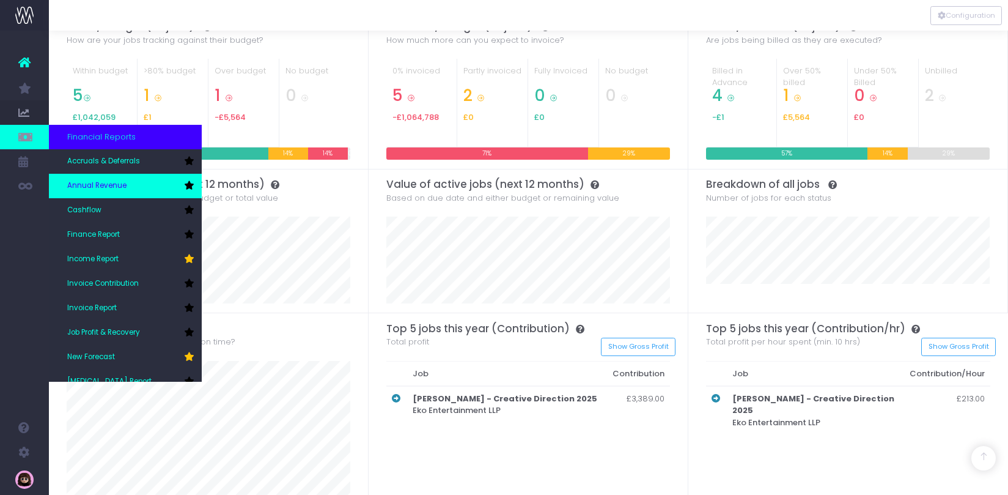
click at [149, 178] on link "Annual Revenue" at bounding box center [125, 186] width 153 height 24
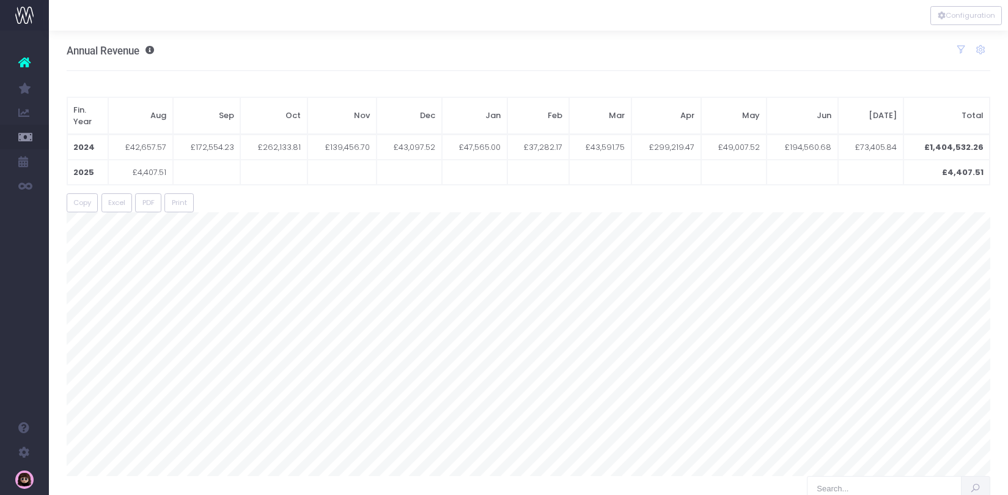
scroll to position [0, 9]
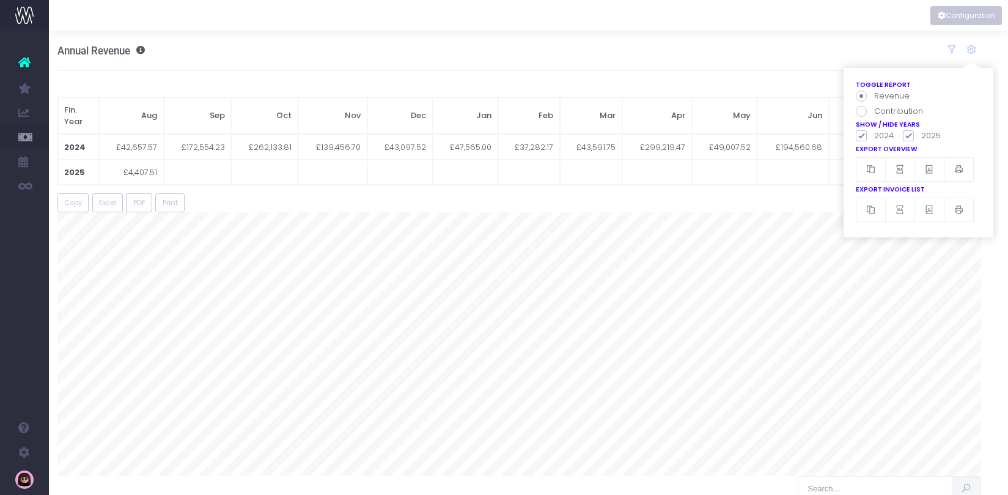
click at [972, 13] on button "Configuration" at bounding box center [967, 15] width 72 height 19
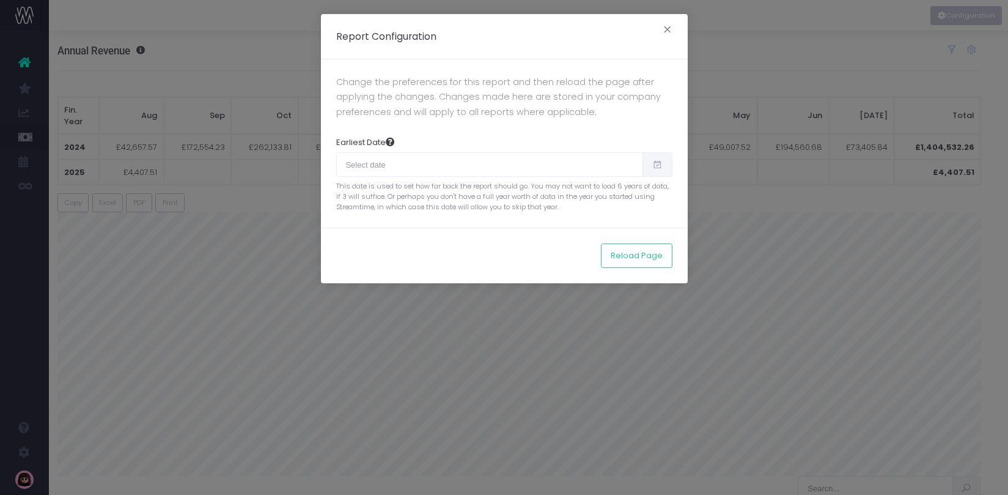
type input "[DATE]"
click at [658, 164] on icon at bounding box center [657, 164] width 10 height 0
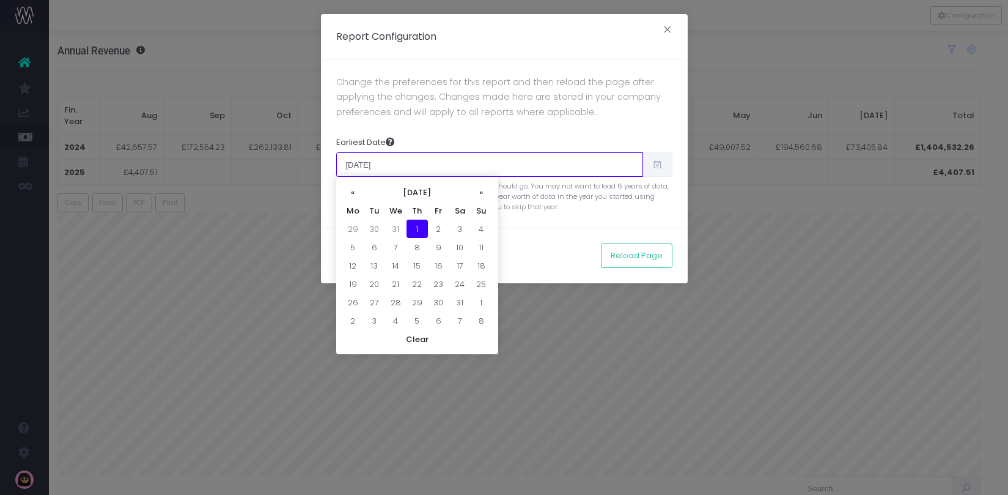
click at [452, 161] on input "08/01/2024" at bounding box center [489, 164] width 307 height 24
click at [500, 135] on div "Earliest Date 08/01/2024 This date is used to set how far back the report shoul…" at bounding box center [504, 169] width 336 height 85
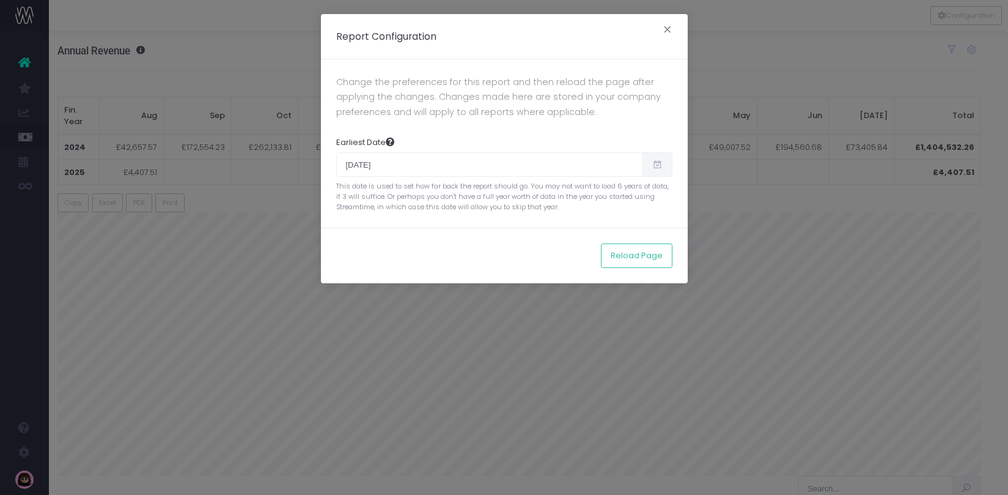
click at [654, 164] on icon at bounding box center [657, 164] width 10 height 0
click at [661, 31] on button "×" at bounding box center [668, 31] width 26 height 20
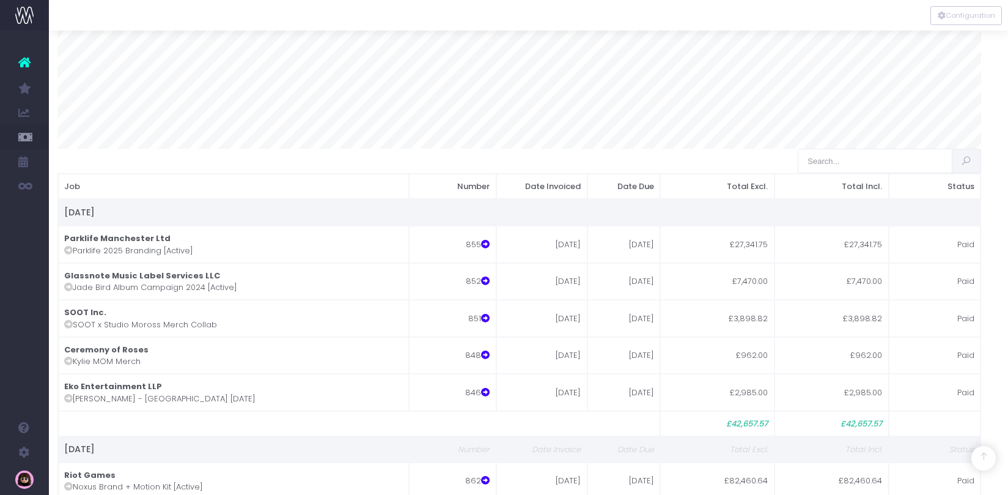
scroll to position [529, 9]
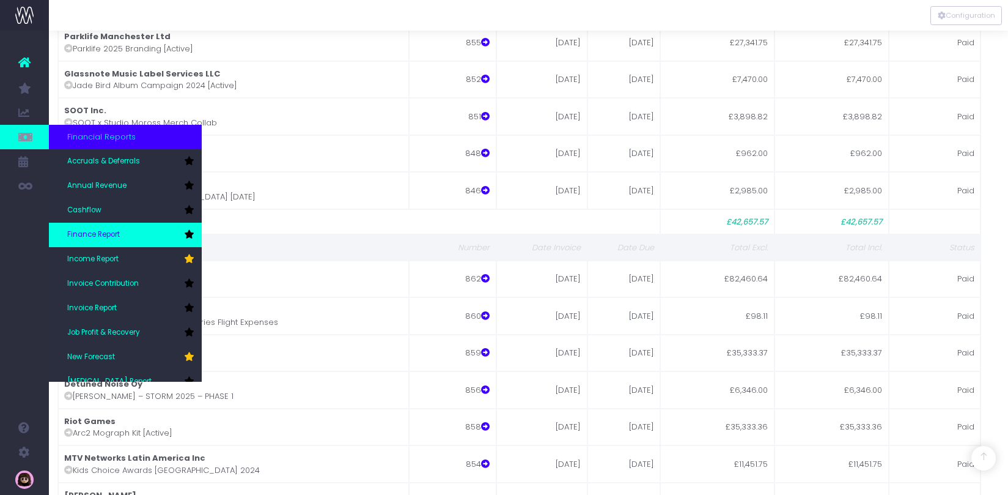
click at [119, 229] on span "Finance Report" at bounding box center [93, 234] width 53 height 11
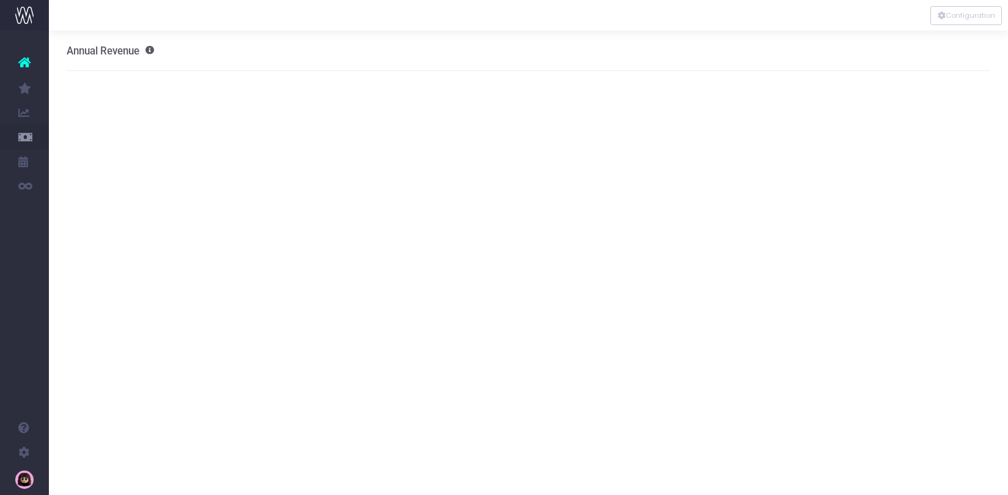
scroll to position [0, 9]
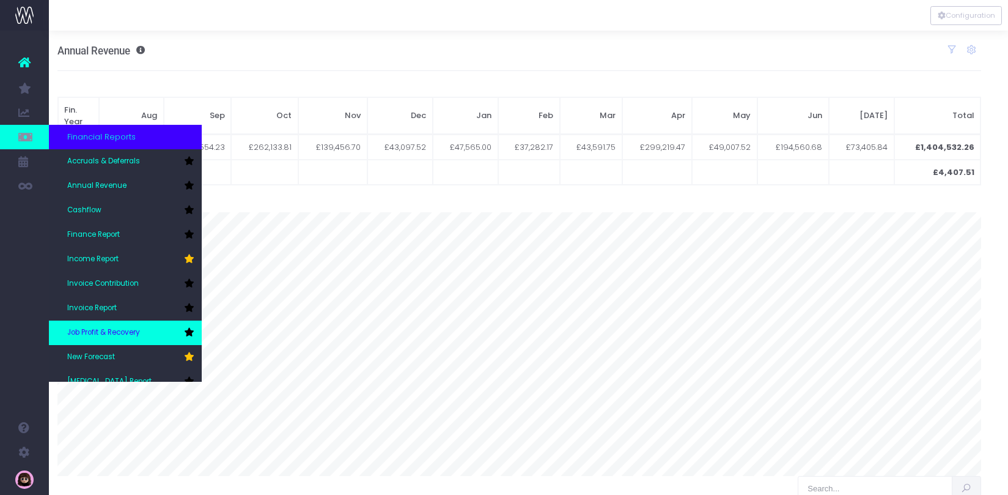
click at [146, 333] on link "Job Profit & Recovery" at bounding box center [125, 332] width 153 height 24
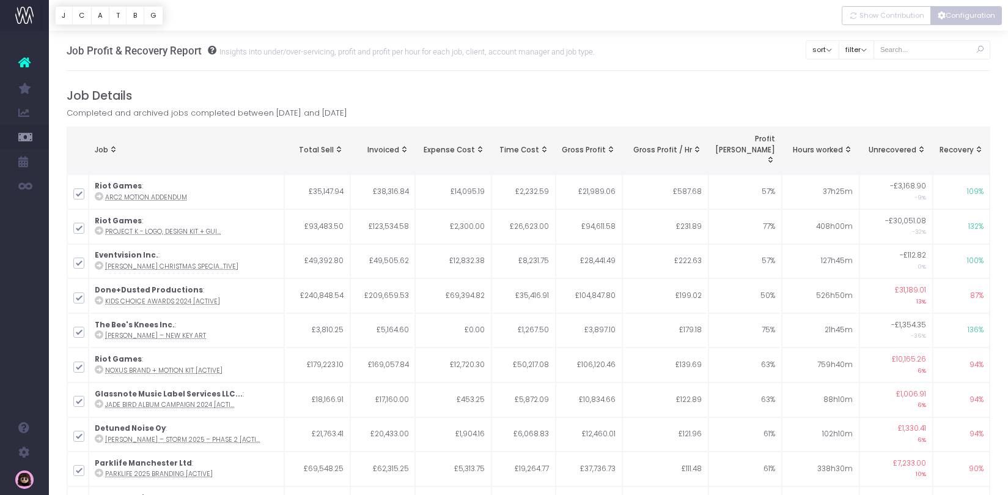
click at [950, 17] on button "Configuration" at bounding box center [967, 15] width 72 height 19
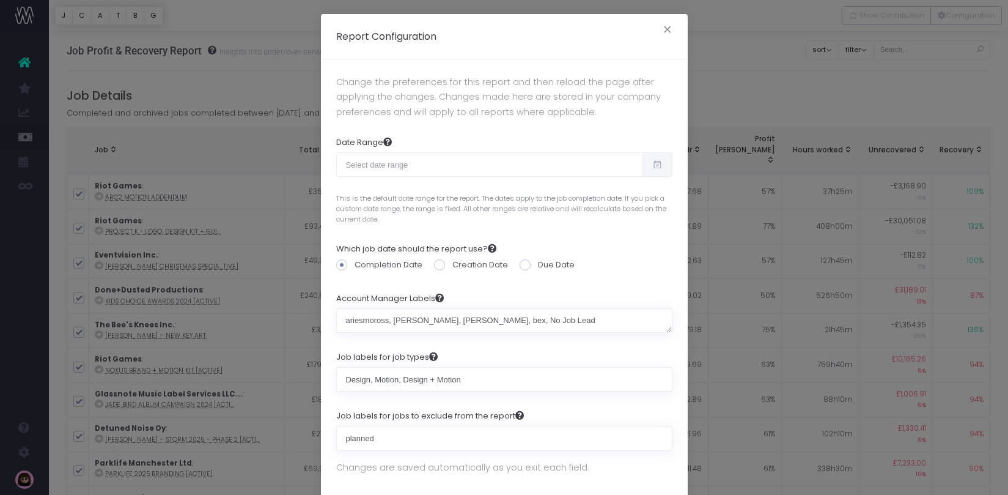
click at [654, 164] on icon at bounding box center [657, 164] width 10 height 0
type input "07-13-2025"
type input "08-11-2025"
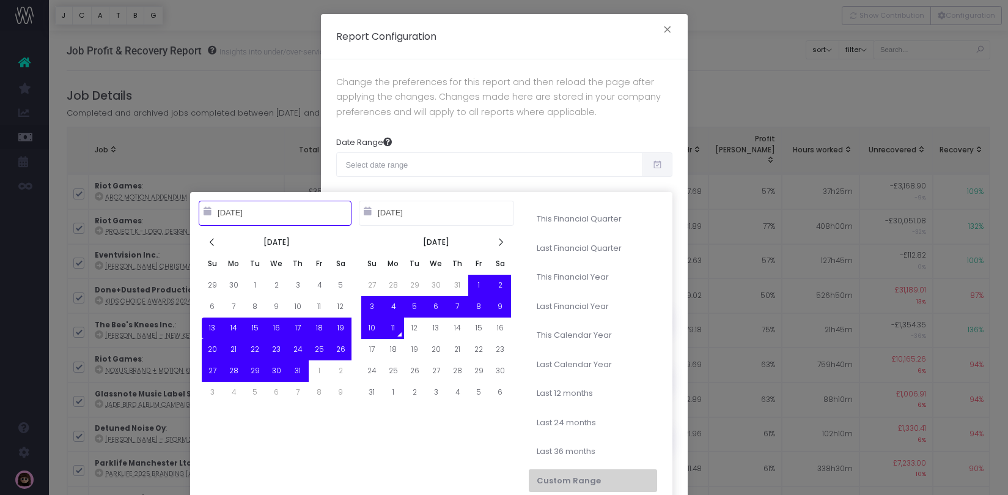
click at [227, 213] on input "07-13-2025" at bounding box center [275, 213] width 153 height 24
click at [215, 238] on icon at bounding box center [212, 242] width 10 height 10
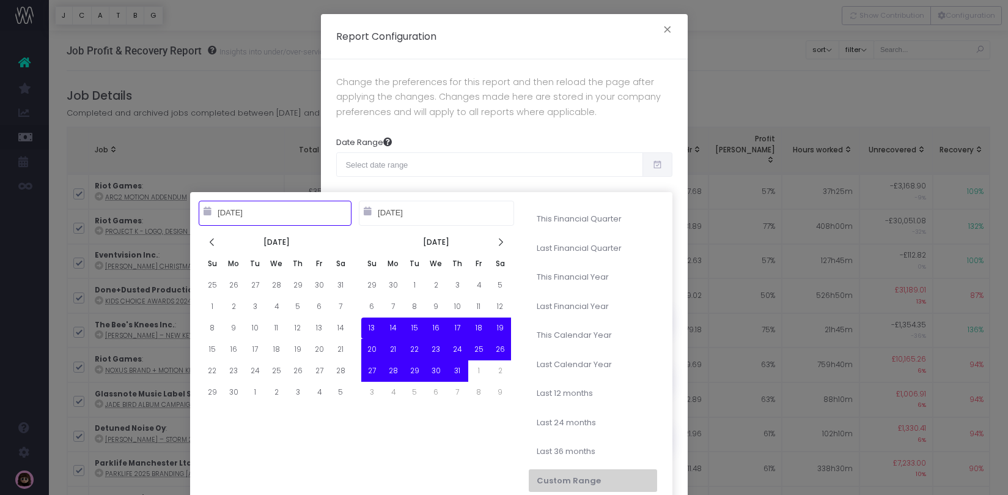
click at [215, 238] on icon at bounding box center [212, 242] width 10 height 10
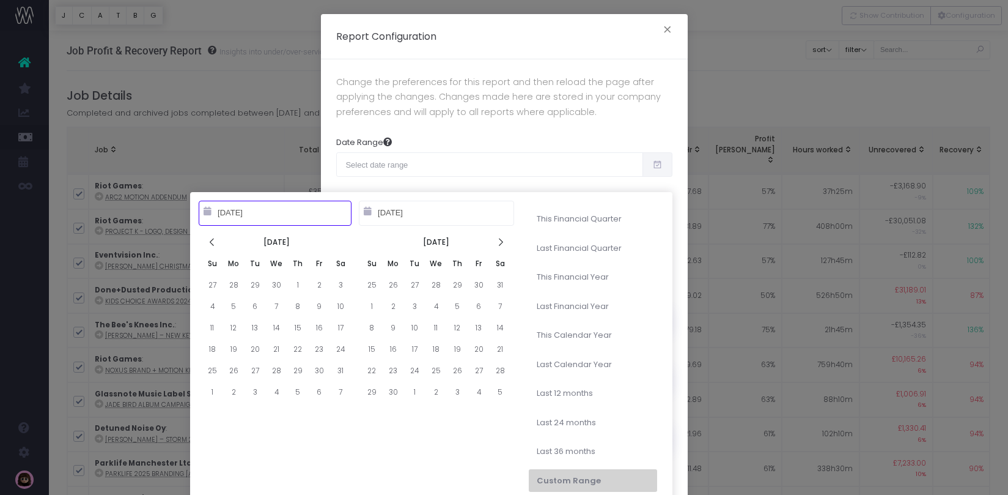
click at [215, 238] on icon at bounding box center [212, 242] width 10 height 10
type input "01-01-2025"
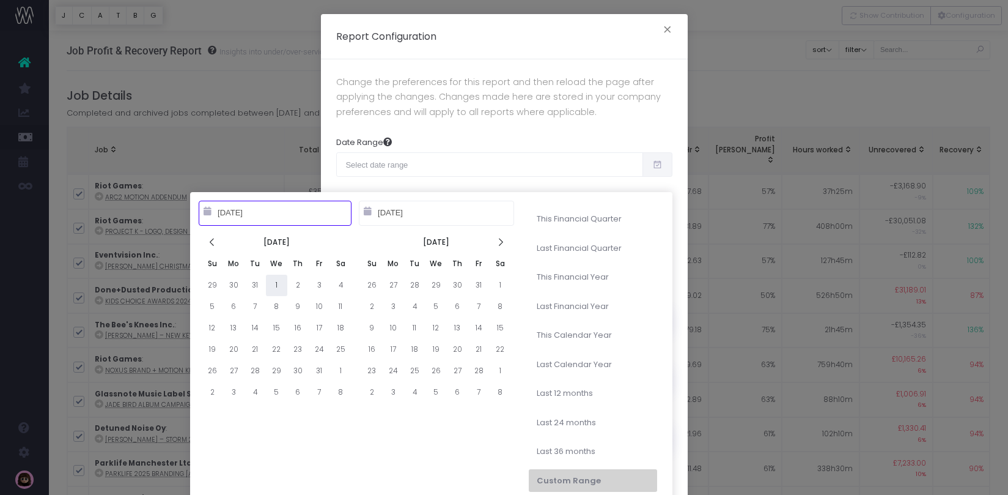
type input "01-01-2025"
click at [426, 216] on input "01-01-2025" at bounding box center [436, 213] width 155 height 24
click at [426, 212] on input "01-01-2025" at bounding box center [436, 213] width 155 height 24
click at [292, 205] on input "01-01-2025" at bounding box center [275, 213] width 153 height 24
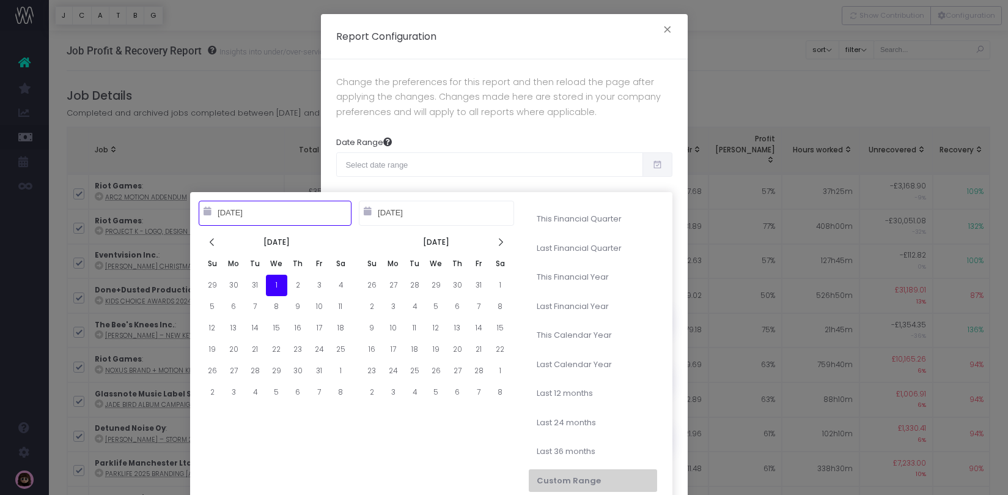
click at [389, 214] on input "01-01-2025" at bounding box center [436, 213] width 155 height 24
type input "08-01-2024"
type input "07-31-2025"
type input "01-01-2025"
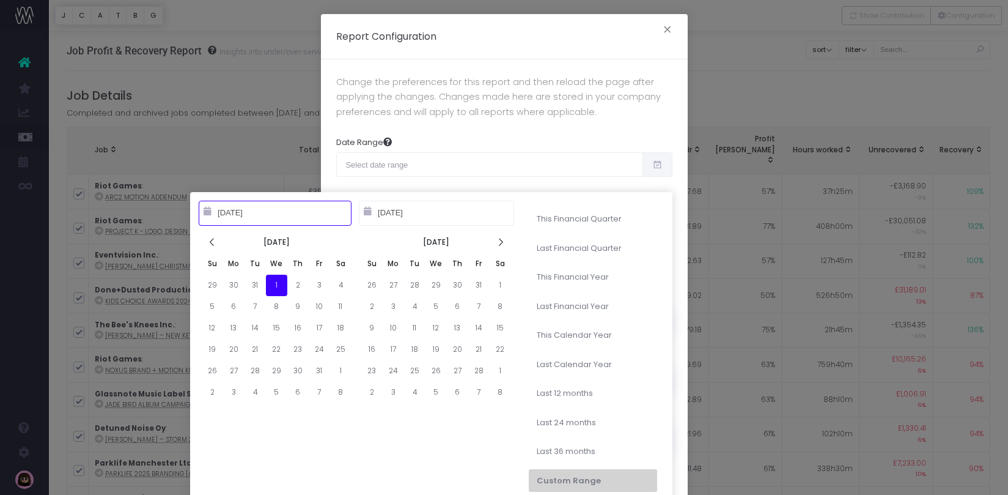
type input "01-01-2025"
type input "01-01-2024"
type input "12-31-2024"
type input "08-11-2024"
type input "08-10-2025"
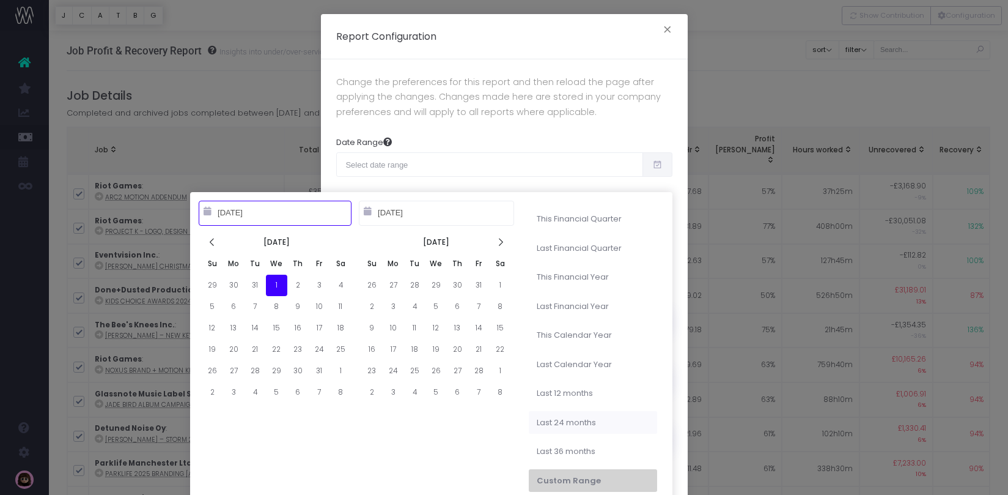
type input "01-01-2025"
type input "08-11-2023"
type input "08-10-2025"
type input "01-01-2025"
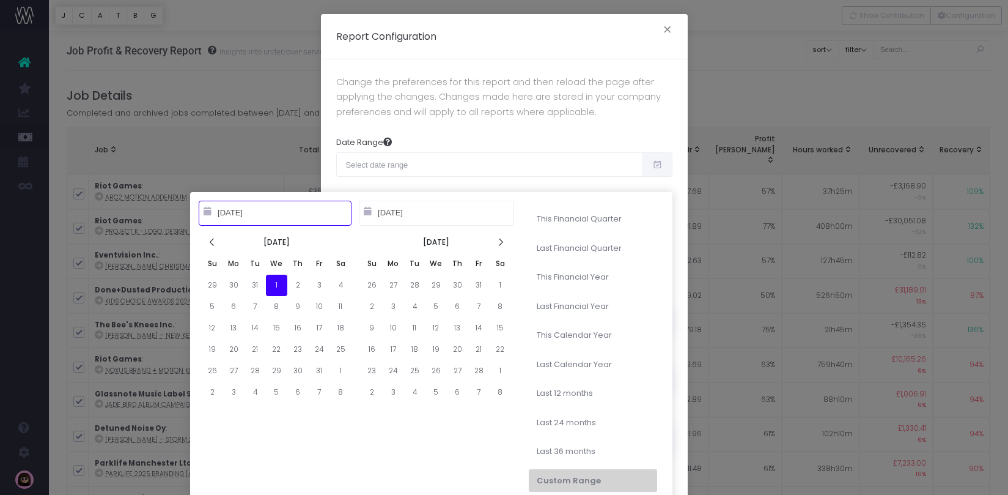
type input "01-01-2025"
type input "08-11-2022"
type input "08-10-2025"
type input "01-01-2025"
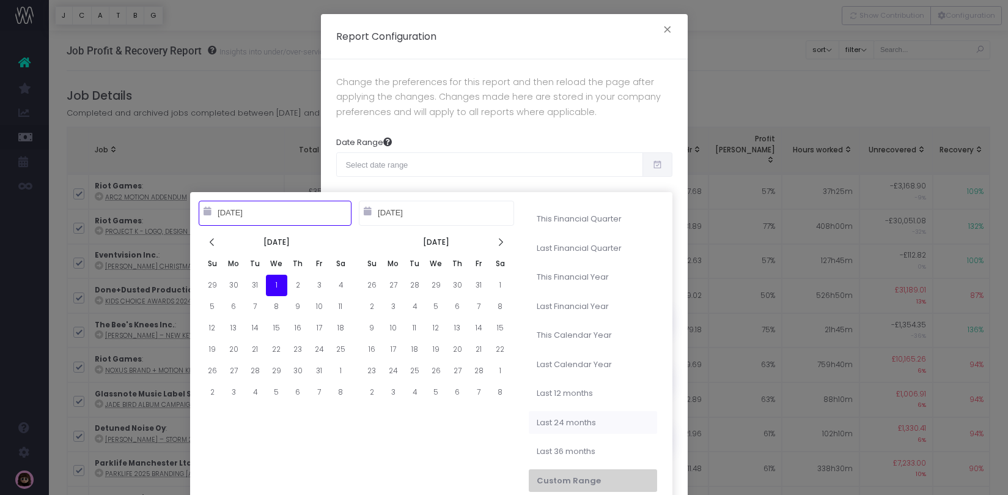
type input "08-11-2023"
type input "08-10-2025"
type input "01-01-2025"
type input "08-11-2024"
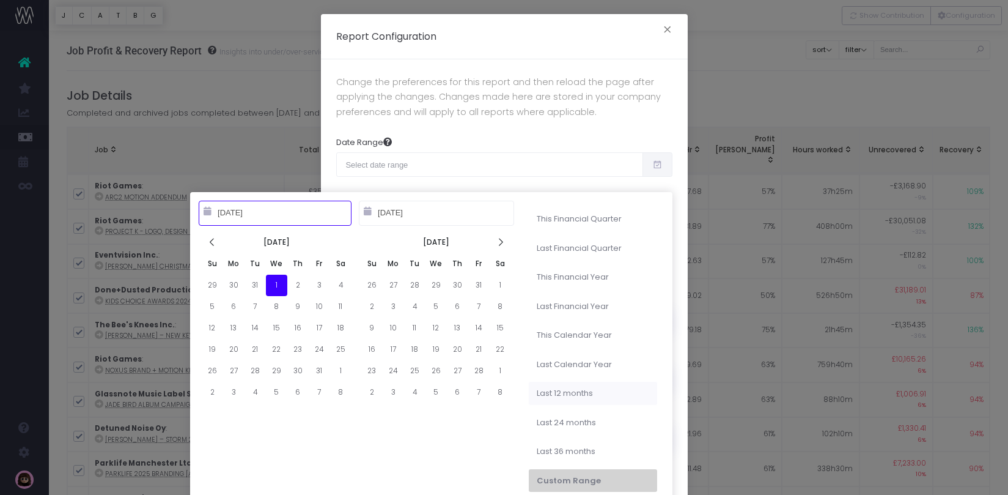
type input "08-10-2025"
click at [572, 392] on li "Last 12 months" at bounding box center [593, 393] width 128 height 23
type input "Aug 11th 2024 – Aug 10th 2025"
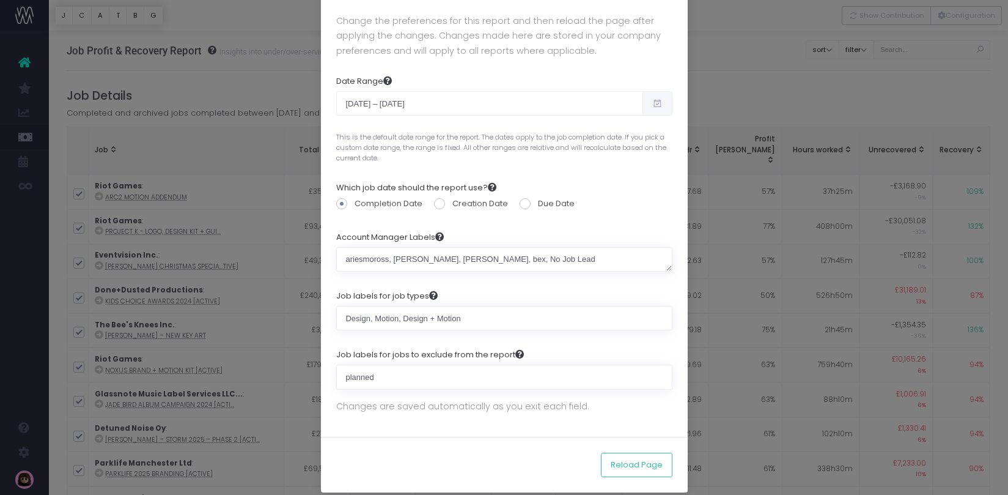
scroll to position [73, 0]
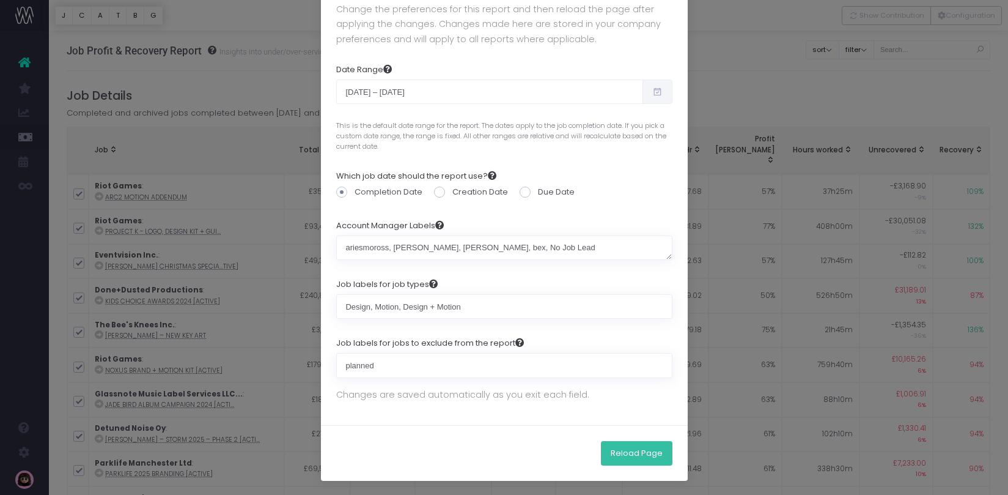
click at [646, 457] on button "Reload Page" at bounding box center [637, 453] width 72 height 24
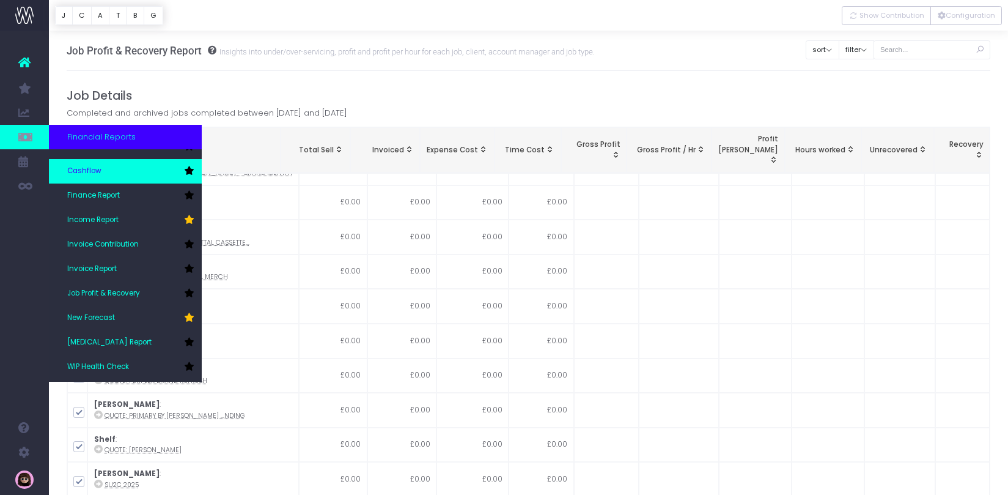
scroll to position [61, 0]
